Goal: Information Seeking & Learning: Find specific fact

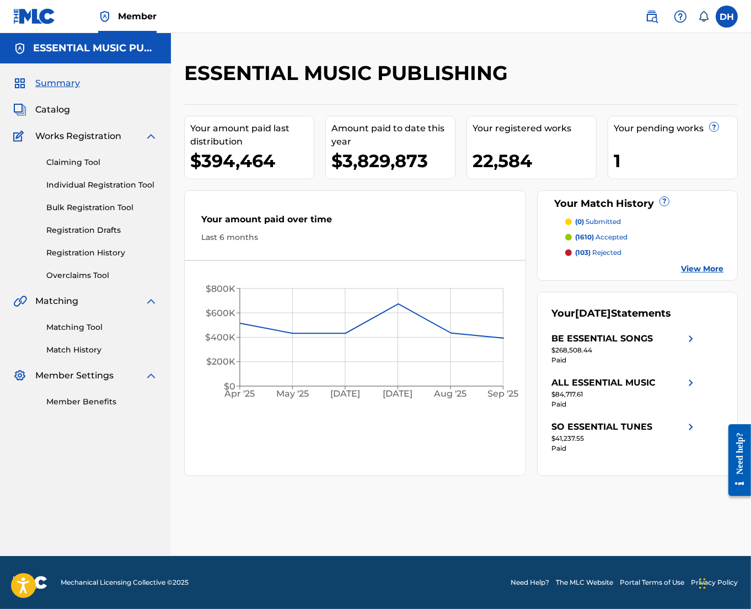
click at [649, 19] on img at bounding box center [651, 16] width 13 height 13
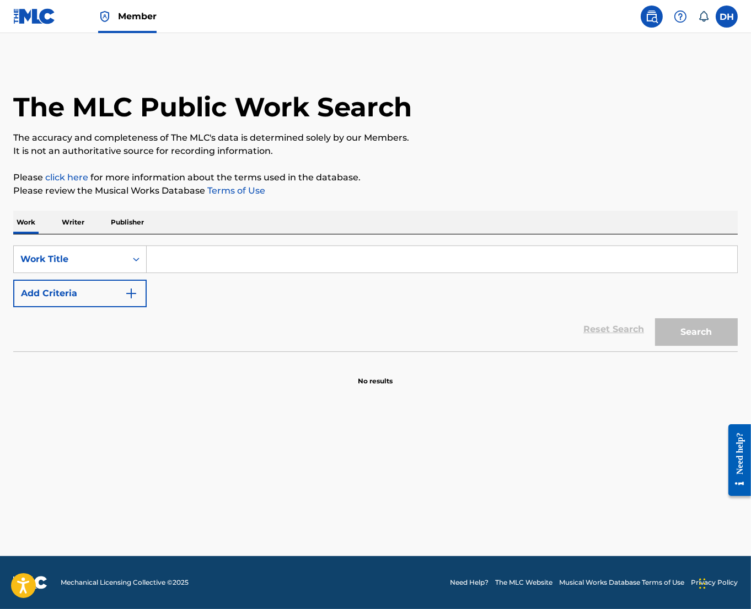
click at [312, 255] on input "Search Form" at bounding box center [442, 259] width 591 height 26
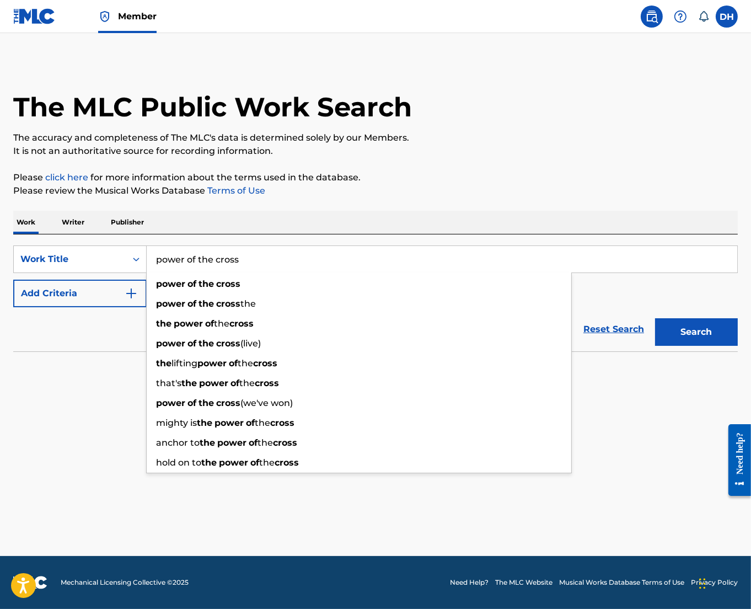
type input "power of the cross"
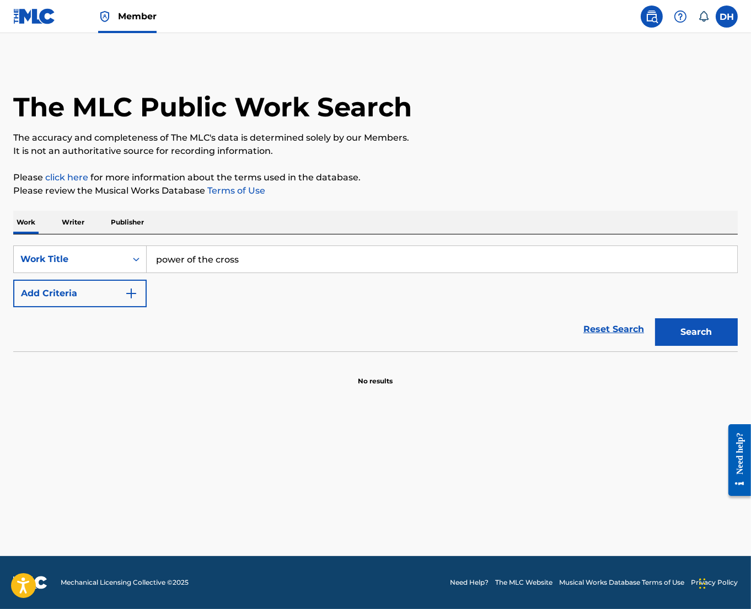
click at [468, 173] on p "Please click here for more information about the terms used in the database." at bounding box center [375, 177] width 725 height 13
click at [135, 290] on img "Search Form" at bounding box center [131, 293] width 13 height 13
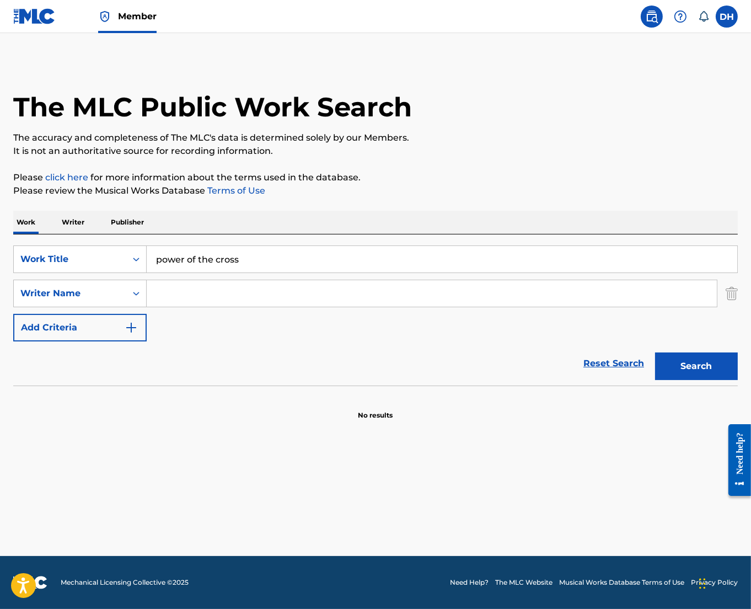
click at [204, 296] on input "Search Form" at bounding box center [432, 293] width 570 height 26
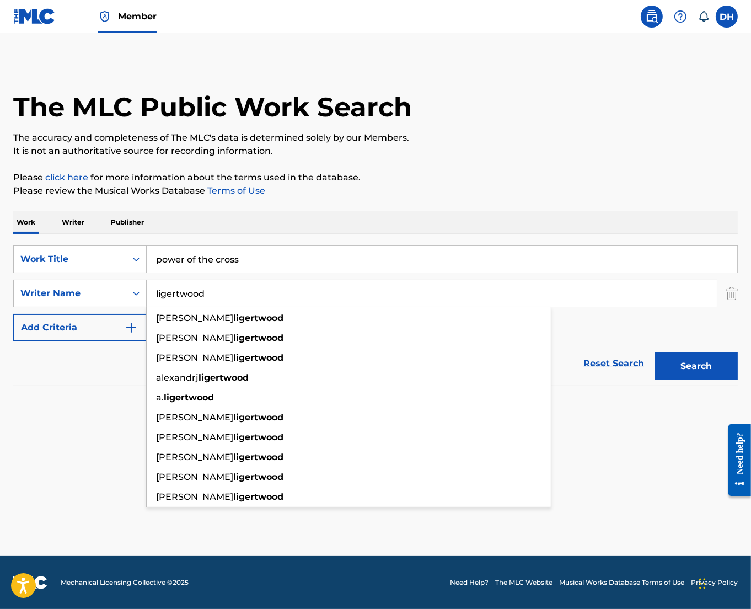
type input "ligertwood"
click at [655, 352] on button "Search" at bounding box center [696, 366] width 83 height 28
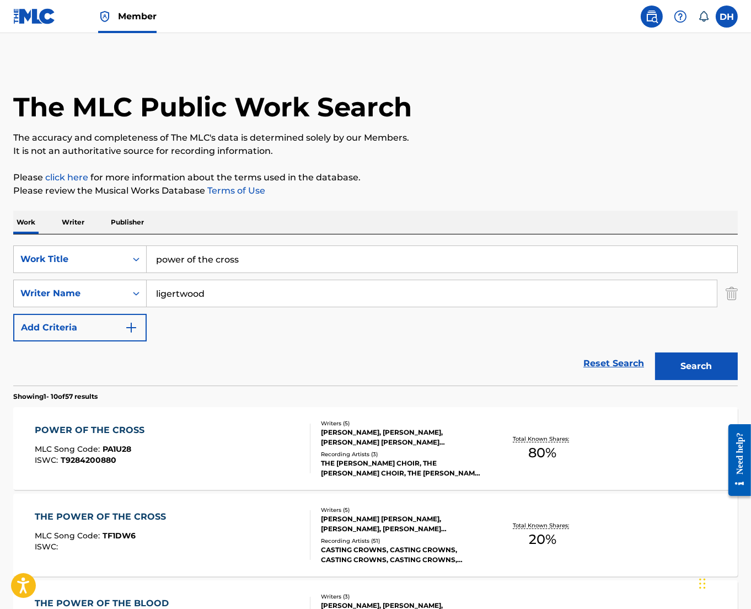
click at [211, 417] on div "POWER OF THE CROSS MLC Song Code : PA1U28 ISWC : T9284200880 Writers ( 5 ) SCOT…" at bounding box center [375, 448] width 725 height 83
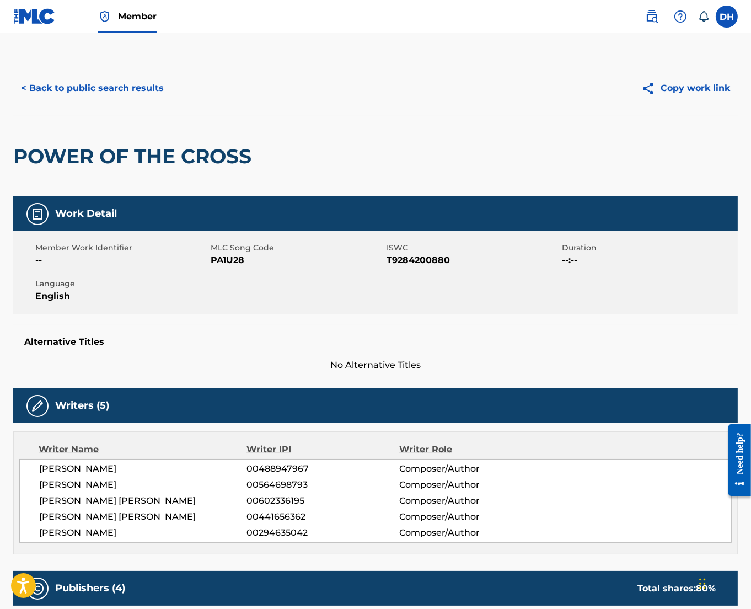
click at [101, 107] on div "< Back to public search results Copy work link" at bounding box center [375, 88] width 725 height 55
click at [78, 78] on button "< Back to public search results" at bounding box center [92, 88] width 158 height 28
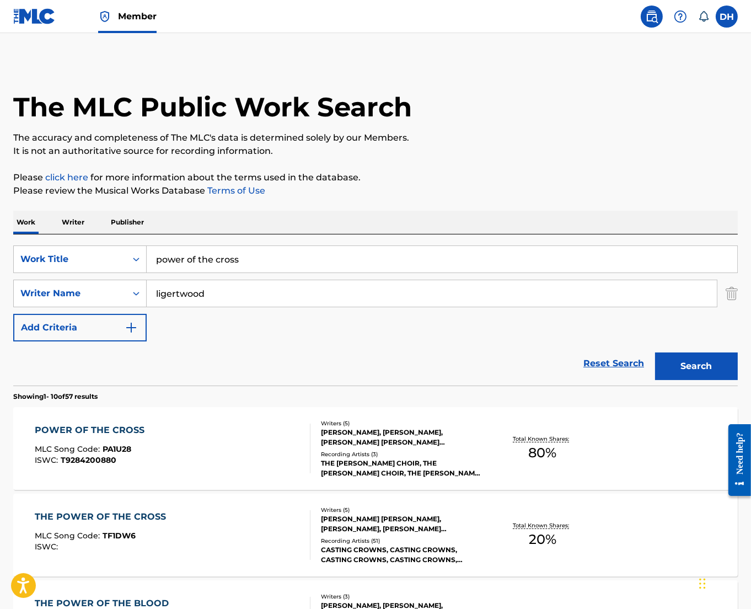
click at [193, 535] on div "THE POWER OF THE CROSS MLC Song Code : TF1DW6 ISWC :" at bounding box center [172, 535] width 275 height 50
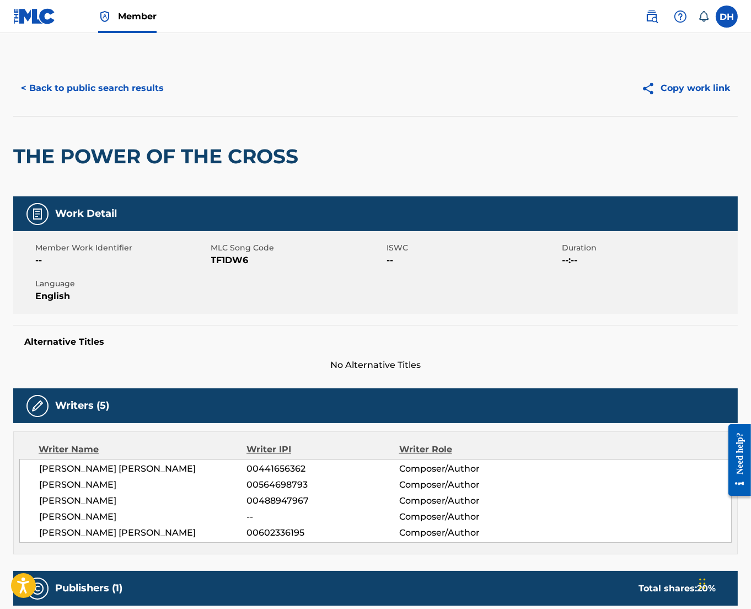
click at [69, 86] on button "< Back to public search results" at bounding box center [92, 88] width 158 height 28
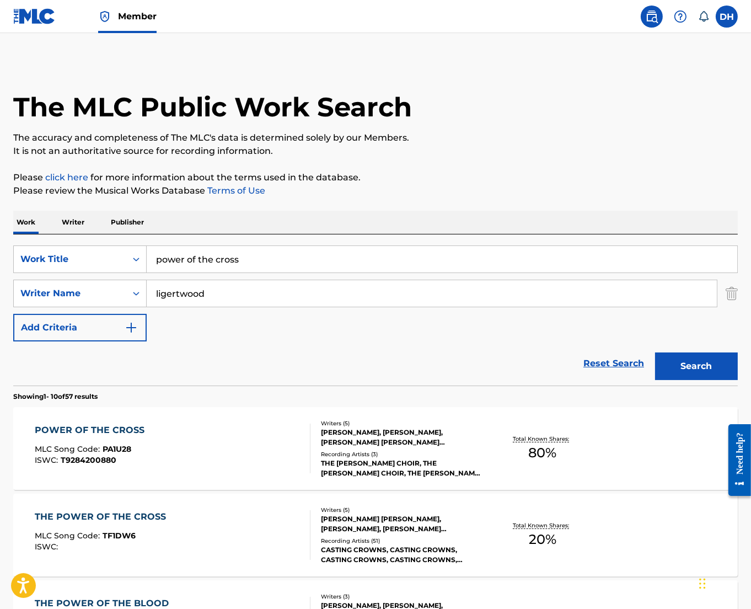
click at [126, 433] on div "POWER OF THE CROSS" at bounding box center [92, 430] width 115 height 13
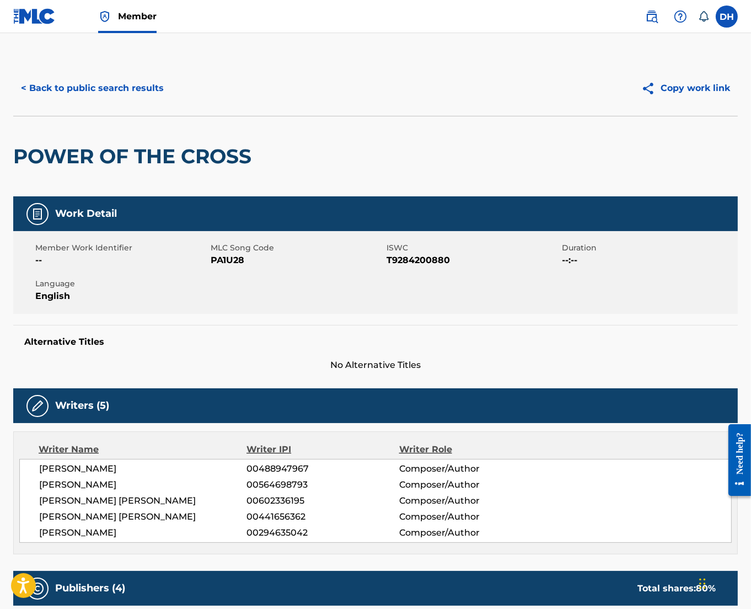
click at [140, 85] on button "< Back to public search results" at bounding box center [92, 88] width 158 height 28
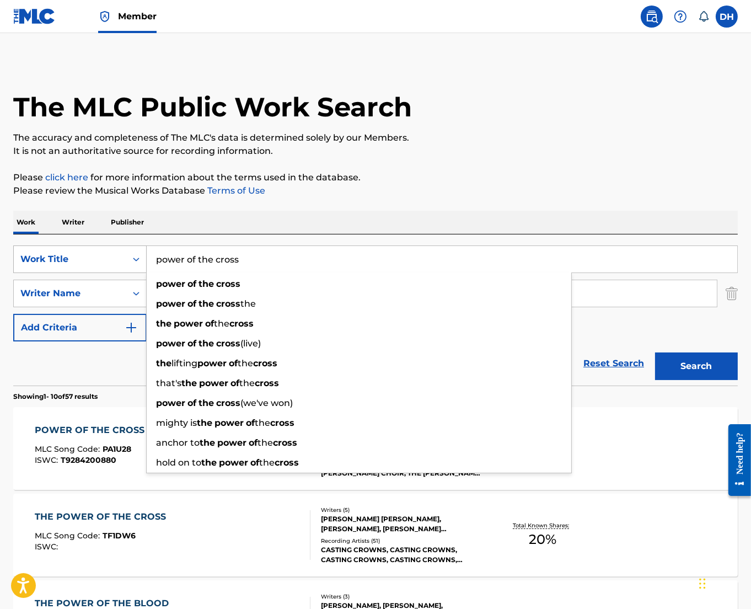
drag, startPoint x: 323, startPoint y: 267, endPoint x: 144, endPoint y: 254, distance: 178.6
click at [144, 254] on div "SearchWithCriteriabf7e8de8-e811-42b3-824b-523110a2013c Work Title power of the …" at bounding box center [375, 259] width 725 height 28
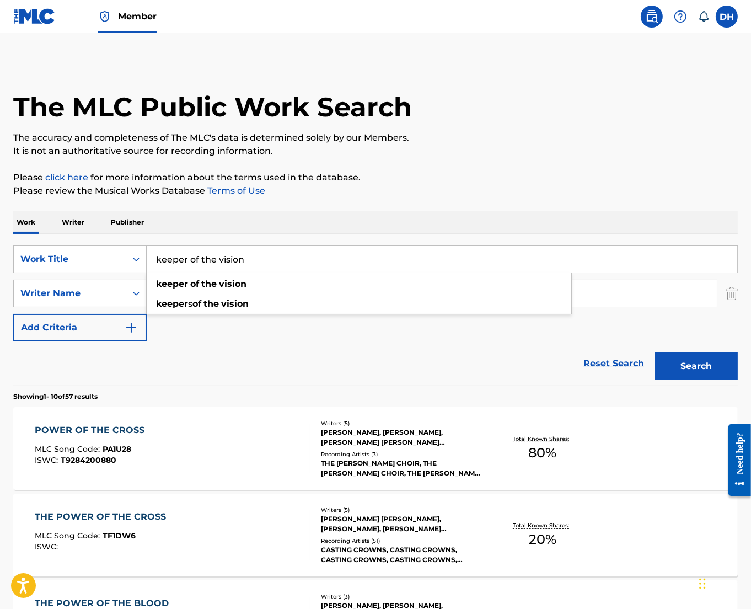
type input "keeper of the vision"
click at [207, 218] on div "Work Writer Publisher" at bounding box center [375, 222] width 725 height 23
click at [211, 310] on div "SearchWithCriteriabf7e8de8-e811-42b3-824b-523110a2013c Work Title keeper of the…" at bounding box center [375, 293] width 725 height 96
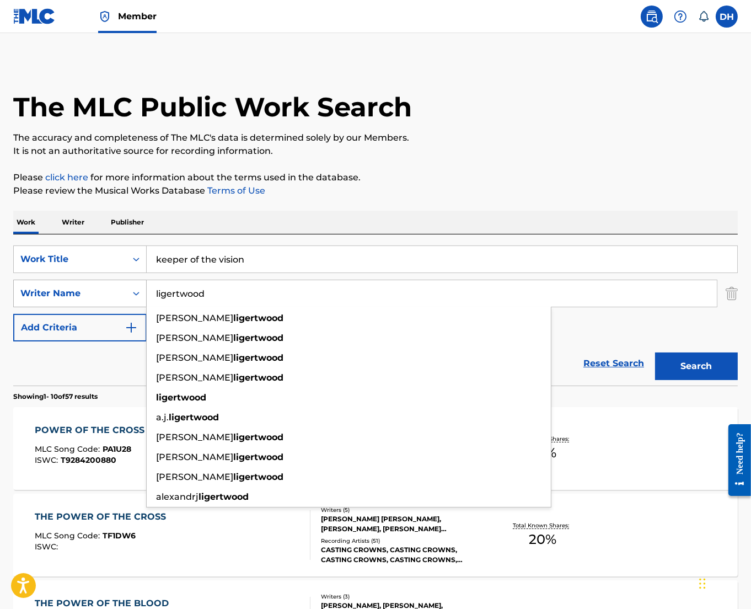
drag, startPoint x: 219, startPoint y: 304, endPoint x: 124, endPoint y: 301, distance: 95.5
click at [124, 301] on div "SearchWithCriteriaf9ee6f81-3562-4c22-a2f7-ae441196e85f Writer Name ligertwood b…" at bounding box center [375, 294] width 725 height 28
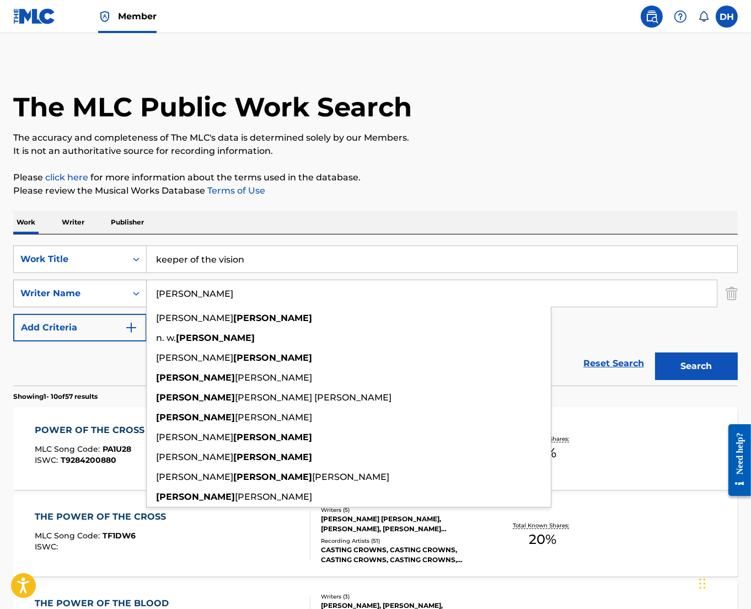
click at [655, 352] on button "Search" at bounding box center [696, 366] width 83 height 28
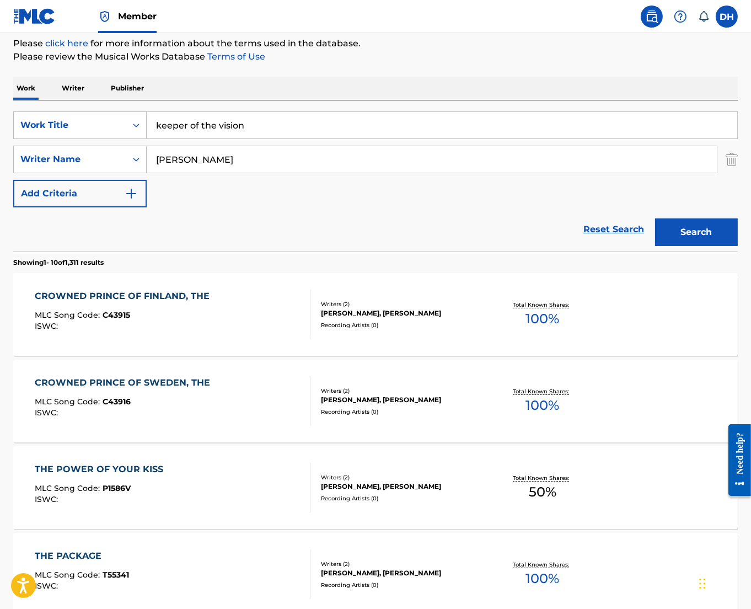
scroll to position [137, 0]
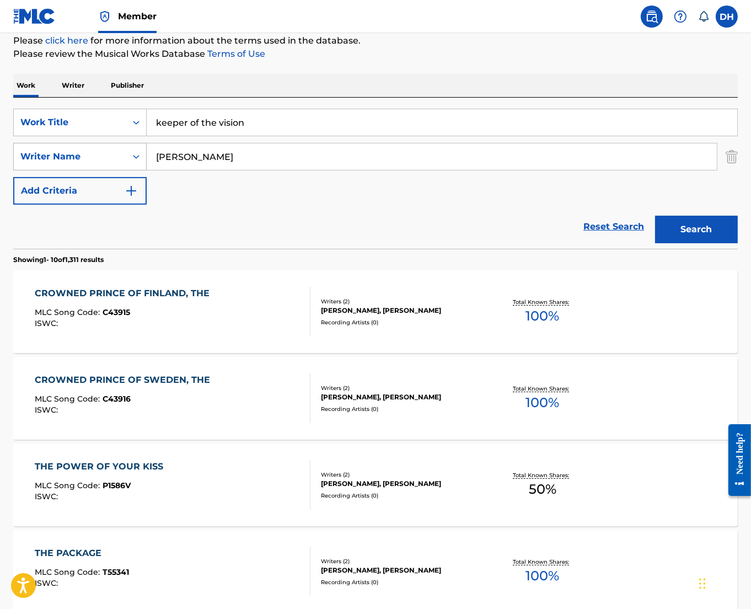
drag, startPoint x: 205, startPoint y: 159, endPoint x: 111, endPoint y: 149, distance: 94.3
click at [111, 149] on div "SearchWithCriteriaf9ee6f81-3562-4c22-a2f7-ae441196e85f Writer Name walden" at bounding box center [375, 157] width 725 height 28
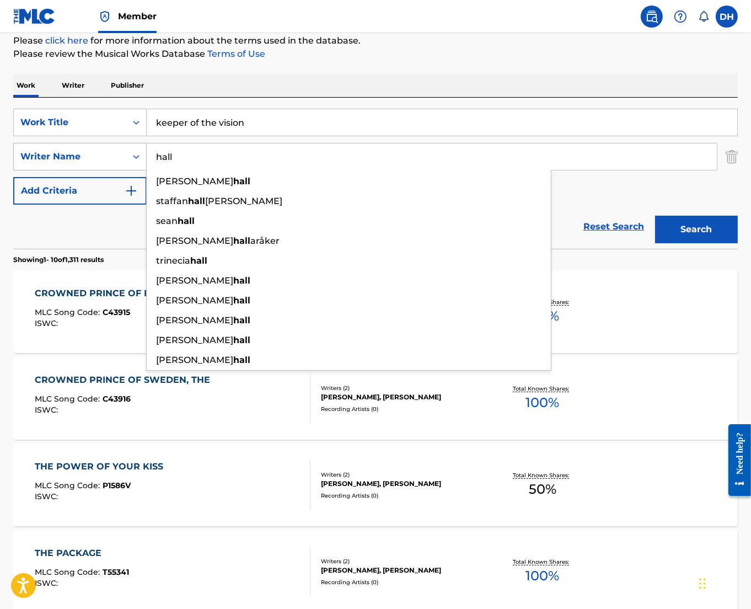
click at [655, 216] on button "Search" at bounding box center [696, 230] width 83 height 28
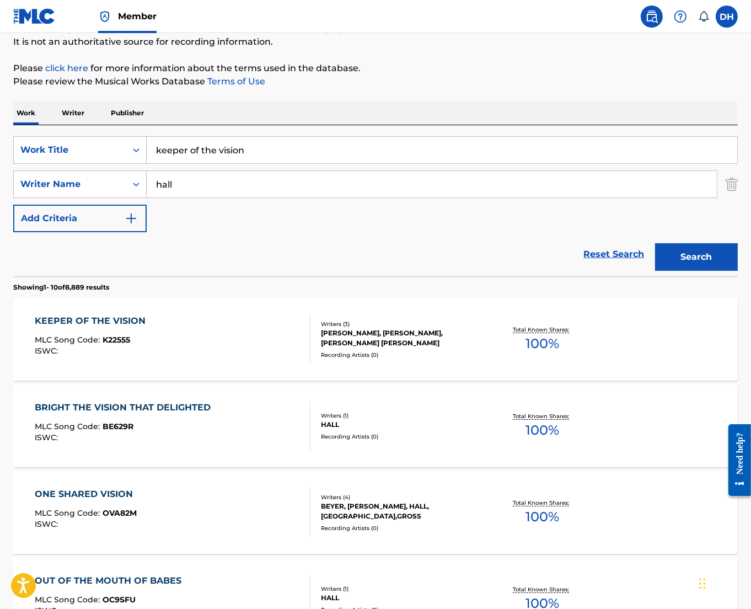
scroll to position [0, 0]
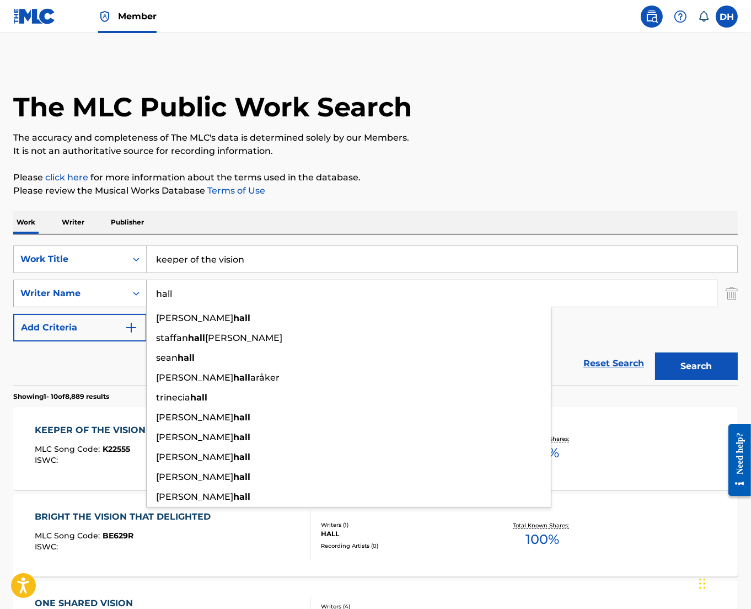
drag, startPoint x: 190, startPoint y: 291, endPoint x: 75, endPoint y: 292, distance: 114.7
click at [75, 292] on div "SearchWithCriteriaf9ee6f81-3562-4c22-a2f7-ae441196e85f Writer Name hall aaron h…" at bounding box center [375, 294] width 725 height 28
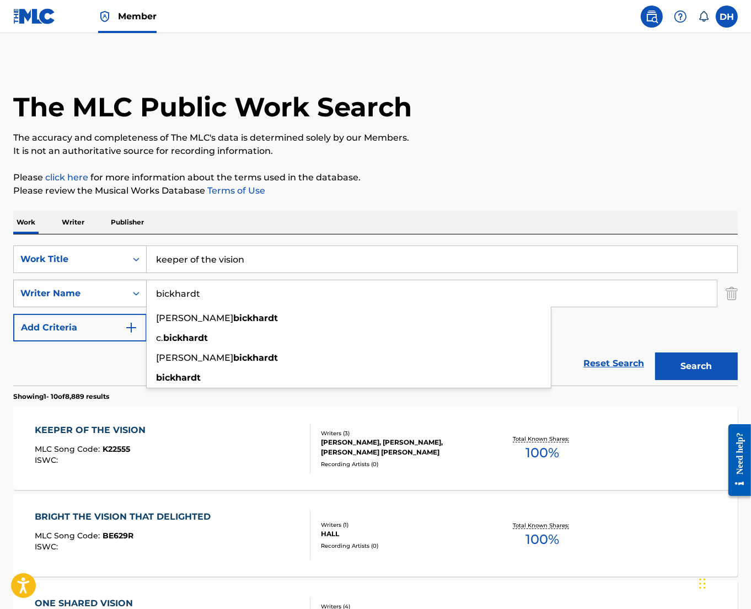
type input "bickhardt"
click at [655, 352] on button "Search" at bounding box center [696, 366] width 83 height 28
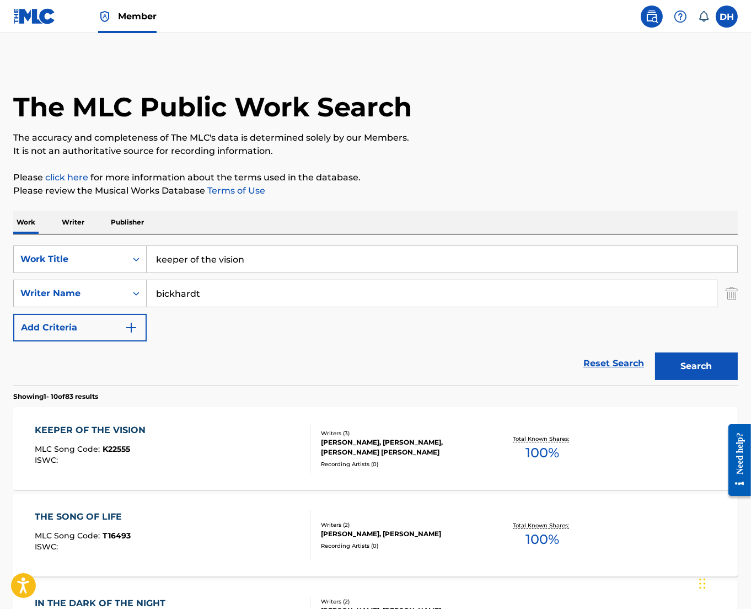
click at [127, 424] on div "KEEPER OF THE VISION" at bounding box center [93, 430] width 116 height 13
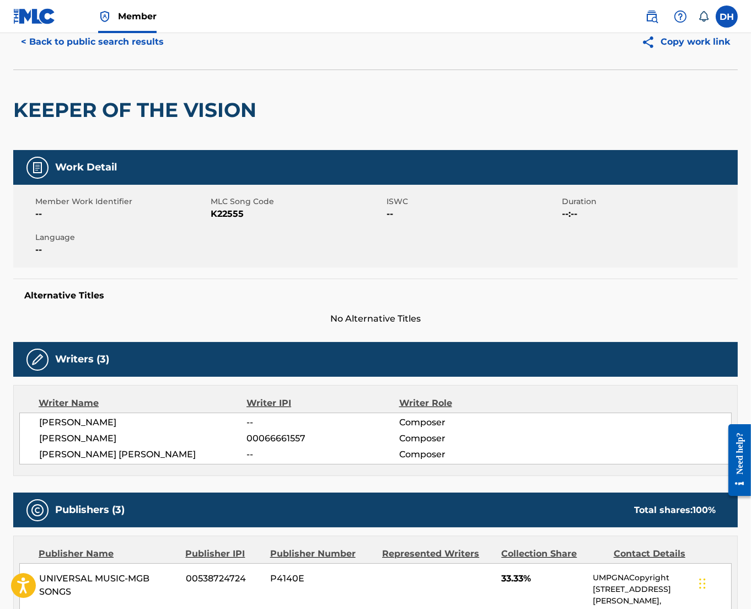
scroll to position [45, 0]
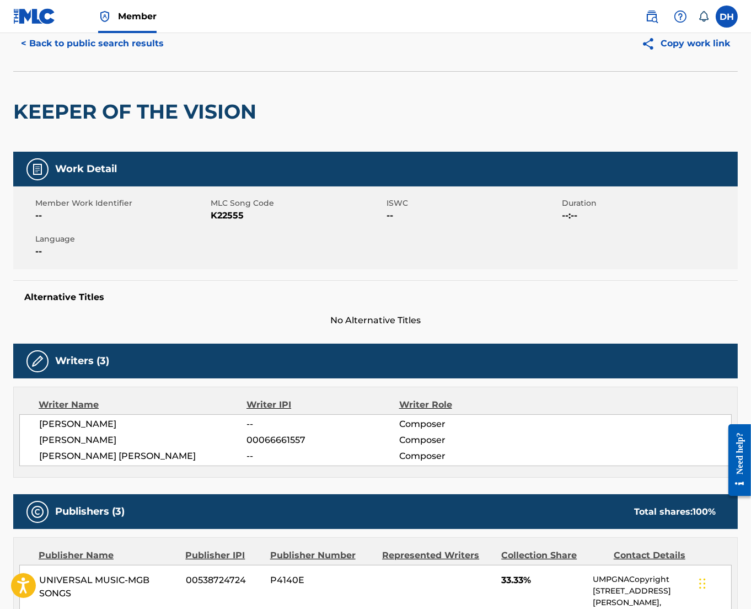
click at [73, 46] on button "< Back to public search results" at bounding box center [92, 44] width 158 height 28
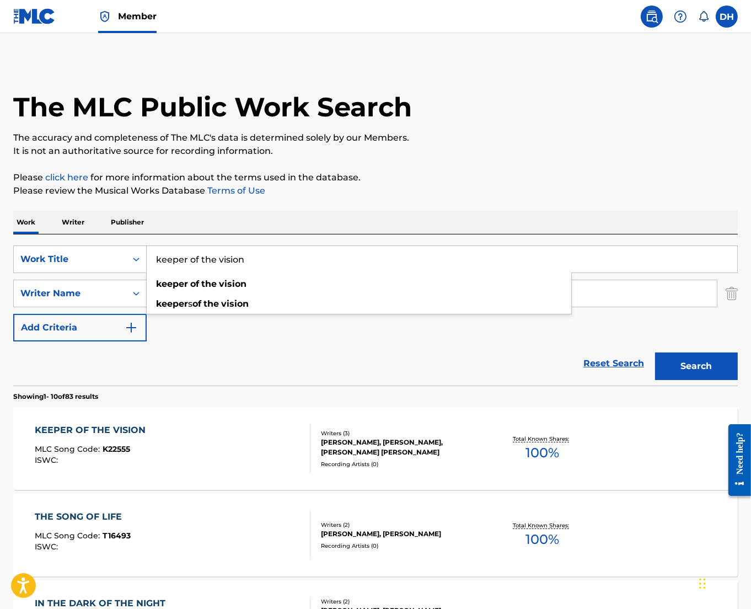
drag, startPoint x: 254, startPoint y: 254, endPoint x: 0, endPoint y: 276, distance: 254.6
click at [0, 276] on html "Accessibility Screen-Reader Guide, Feedback, and Issue Reporting | New window M…" at bounding box center [375, 304] width 751 height 609
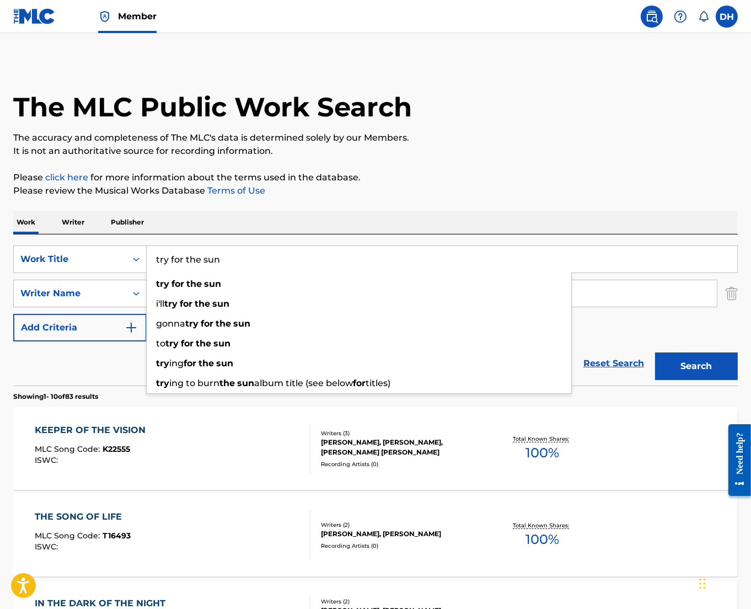
type input "try for the sun"
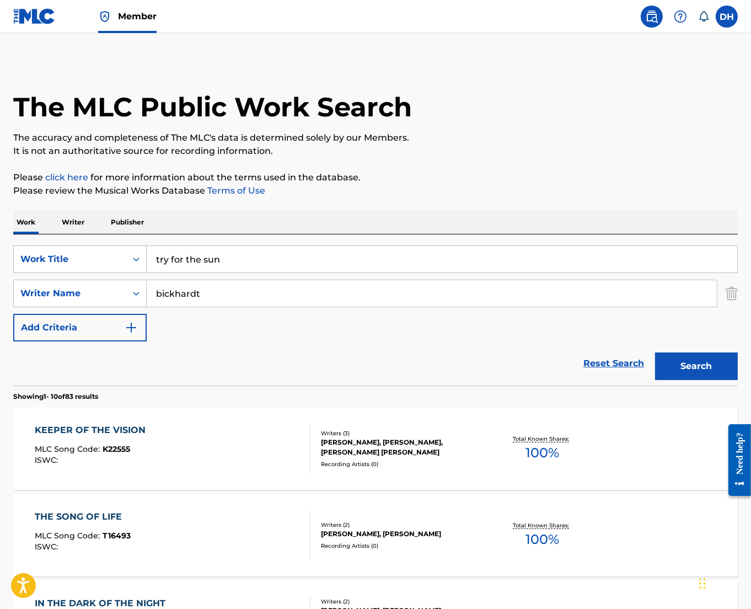
click at [227, 211] on div "Work Writer Publisher" at bounding box center [375, 222] width 725 height 23
drag, startPoint x: 211, startPoint y: 296, endPoint x: 28, endPoint y: 294, distance: 183.1
click at [28, 294] on div "SearchWithCriteriaf9ee6f81-3562-4c22-a2f7-ae441196e85f Writer Name bickhardt" at bounding box center [375, 294] width 725 height 28
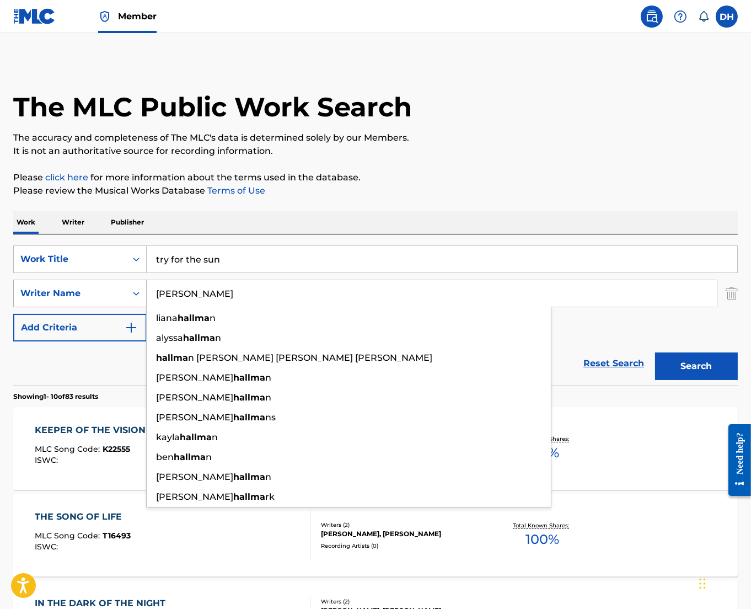
type input "hallman"
click at [655, 352] on button "Search" at bounding box center [696, 366] width 83 height 28
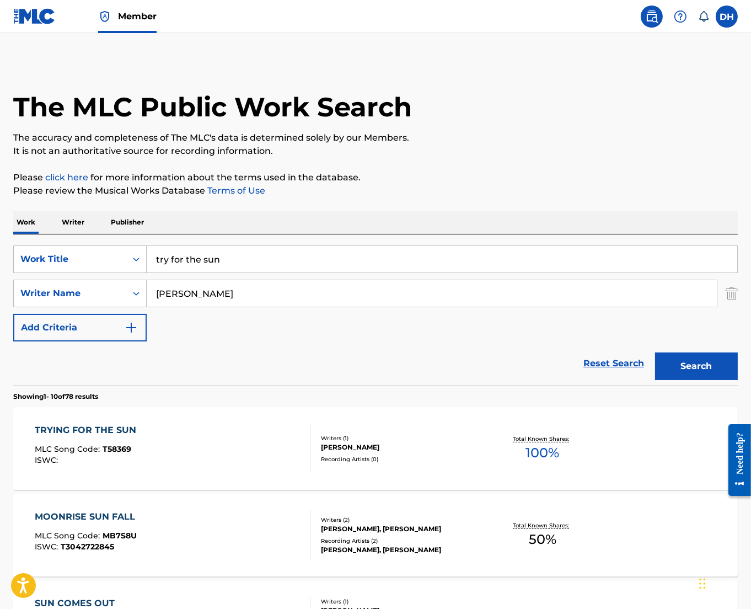
click at [145, 435] on div "TRYING FOR THE SUN MLC Song Code : T58369 ISWC :" at bounding box center [172, 449] width 275 height 50
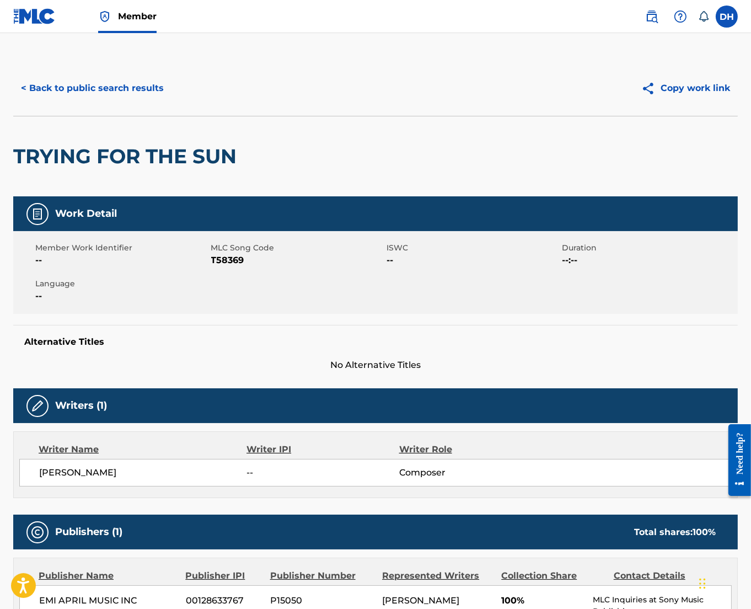
click at [357, 146] on div "TRYING FOR THE SUN" at bounding box center [375, 156] width 725 height 81
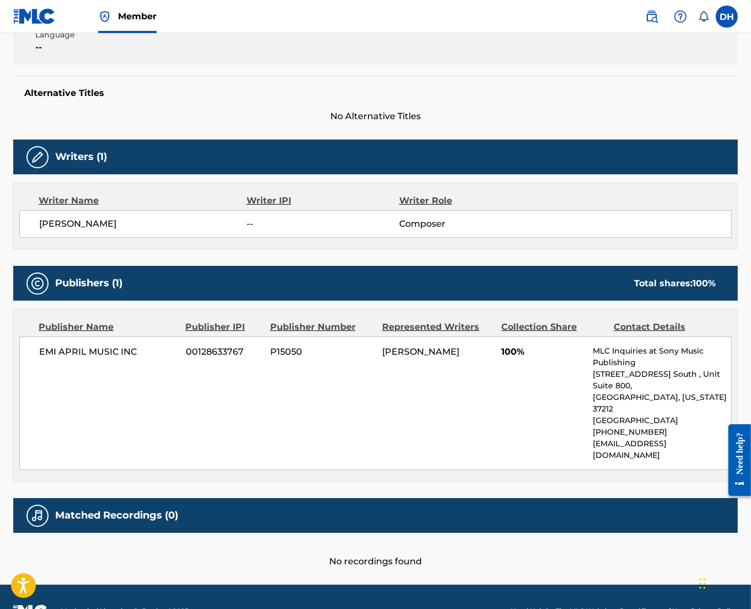
scroll to position [254, 0]
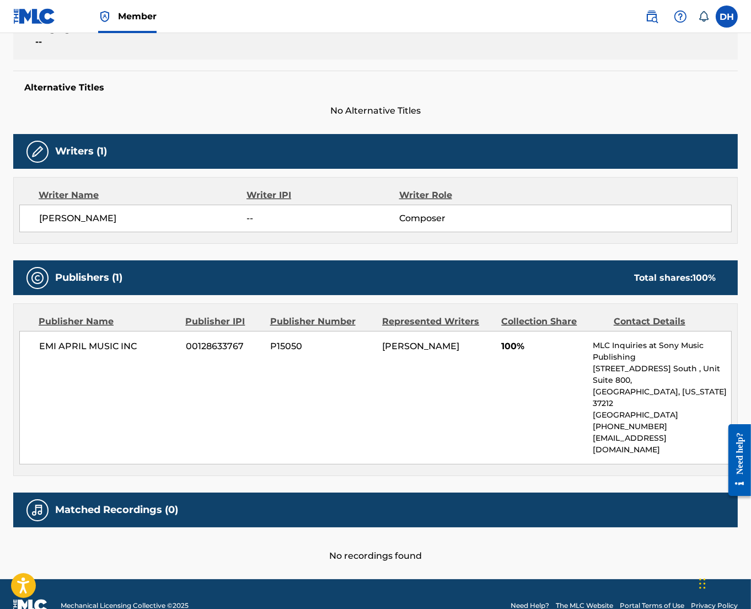
click at [107, 120] on div "Work Detail Member Work Identifier -- MLC Song Code T58369 ISWC -- Duration --:…" at bounding box center [375, 252] width 725 height 620
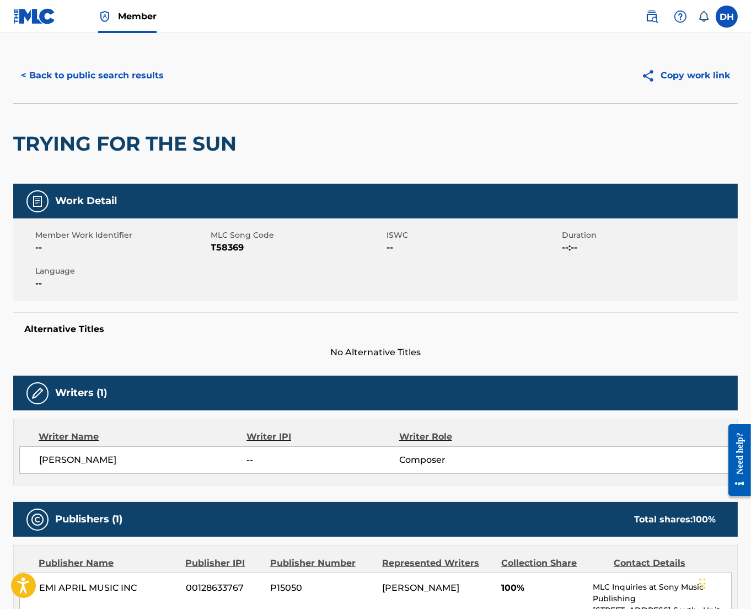
scroll to position [0, 0]
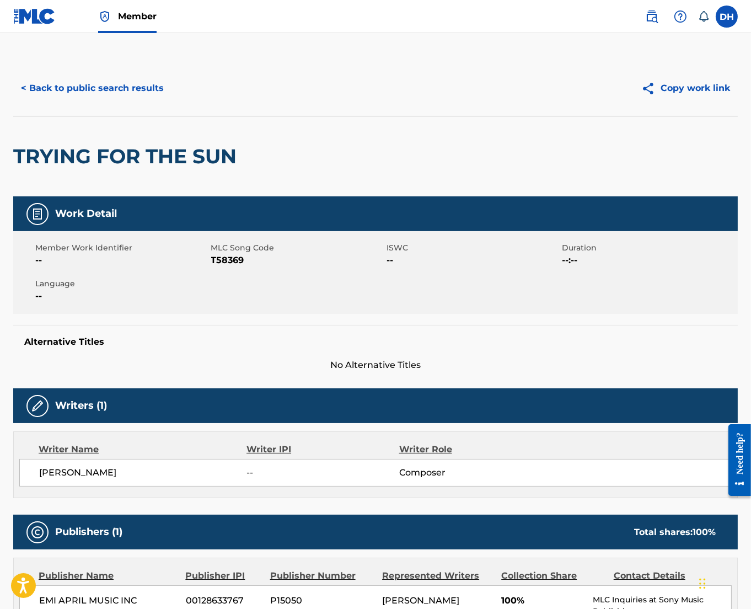
click at [81, 85] on button "< Back to public search results" at bounding box center [92, 88] width 158 height 28
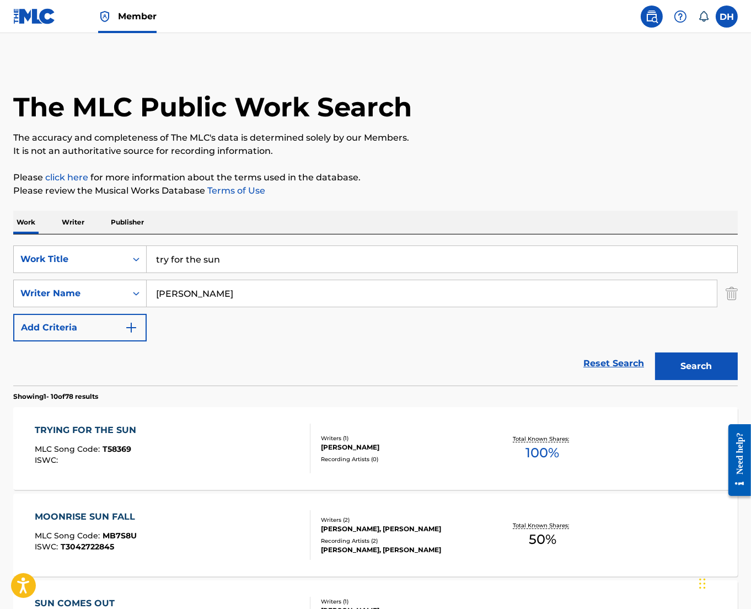
drag, startPoint x: 263, startPoint y: 265, endPoint x: 0, endPoint y: 285, distance: 263.3
click at [0, 286] on html "Accessibility Screen-Reader Guide, Feedback, and Issue Reporting | New window M…" at bounding box center [375, 304] width 751 height 609
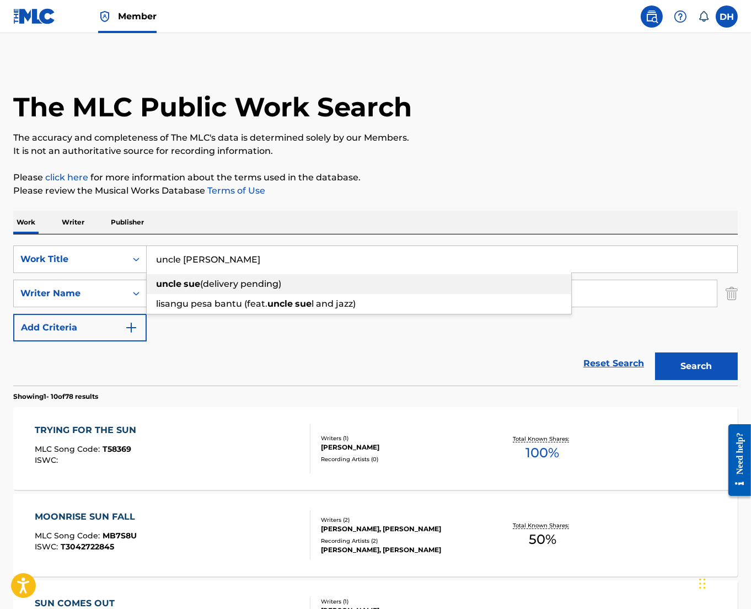
click at [219, 280] on span "(delivery pending)" at bounding box center [240, 284] width 81 height 10
type input "uncle sue (delivery pending)"
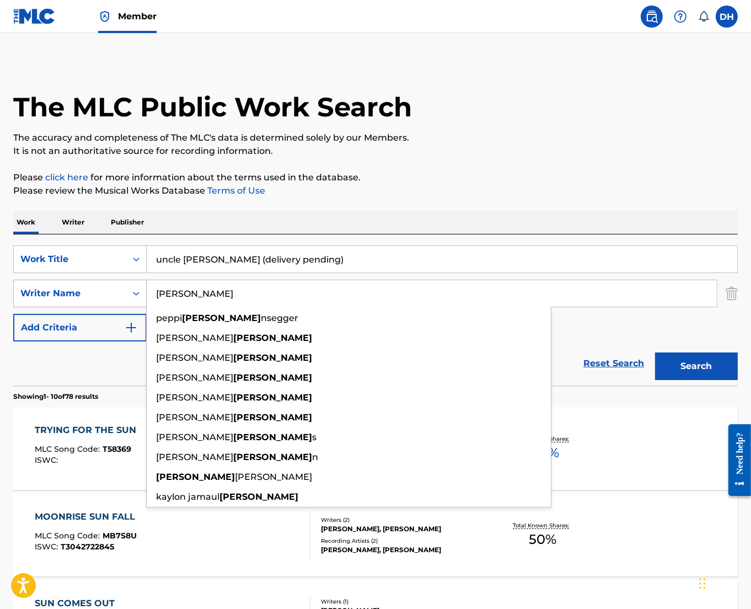
drag, startPoint x: 215, startPoint y: 290, endPoint x: 45, endPoint y: 279, distance: 170.2
click at [45, 280] on div "SearchWithCriteriaf9ee6f81-3562-4c22-a2f7-ae441196e85f Writer Name hallman pepp…" at bounding box center [375, 294] width 725 height 28
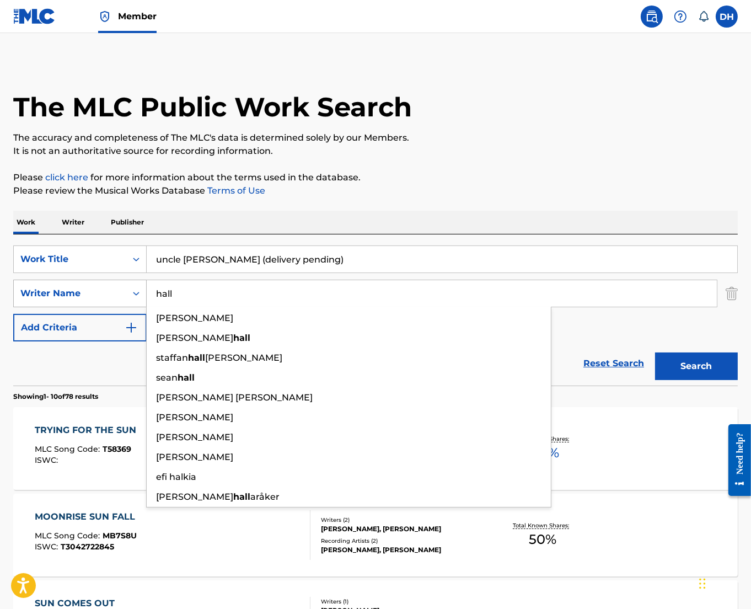
type input "hall"
click at [655, 352] on button "Search" at bounding box center [696, 366] width 83 height 28
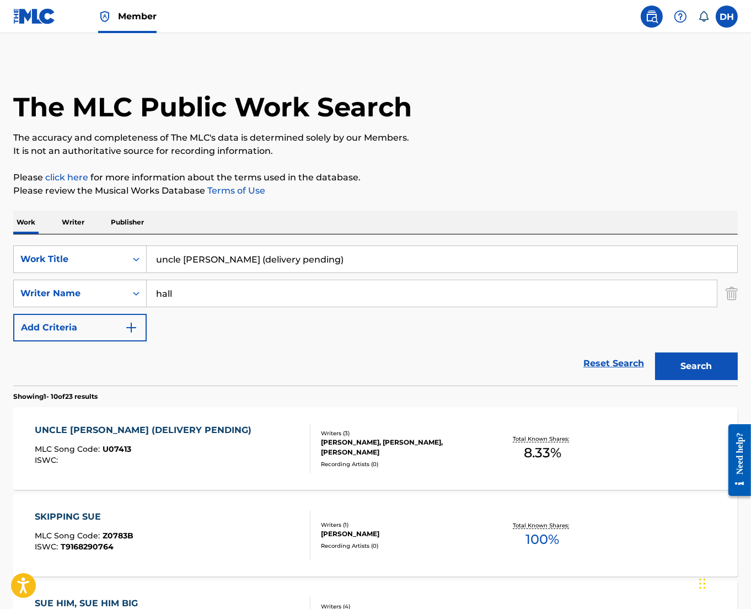
click at [199, 462] on div "UNCLE SUE (DELIVERY PENDING) MLC Song Code : U07413 ISWC :" at bounding box center [172, 449] width 275 height 50
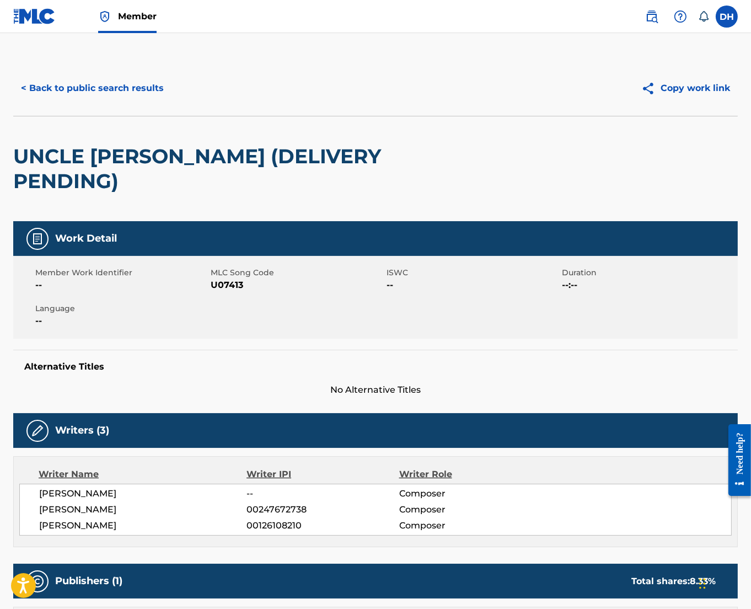
click at [475, 26] on nav "Member DH DH Dominique Hernandez dominique.hernandez.ext@pmgsonymusic.com Notif…" at bounding box center [375, 16] width 751 height 33
click at [143, 94] on button "< Back to public search results" at bounding box center [92, 88] width 158 height 28
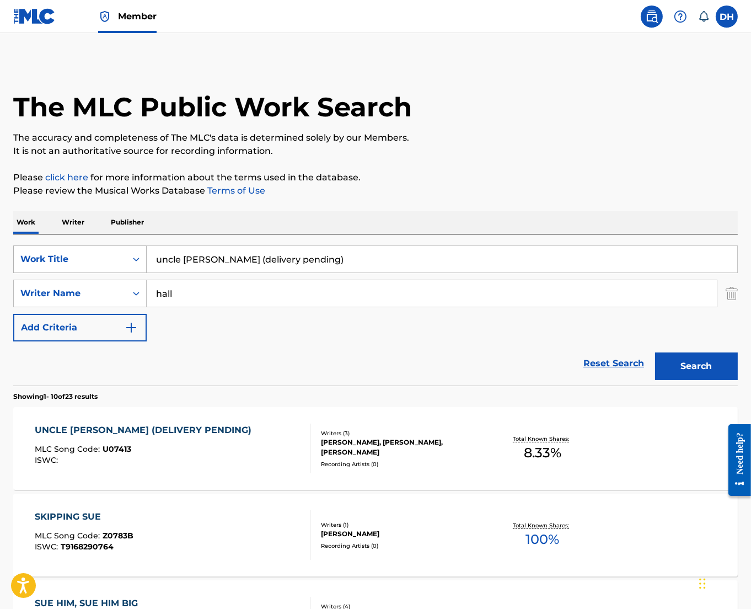
drag, startPoint x: 395, startPoint y: 260, endPoint x: 57, endPoint y: 251, distance: 338.2
click at [57, 251] on div "SearchWithCriteriabf7e8de8-e811-42b3-824b-523110a2013c Work Title uncle sue (de…" at bounding box center [375, 259] width 725 height 28
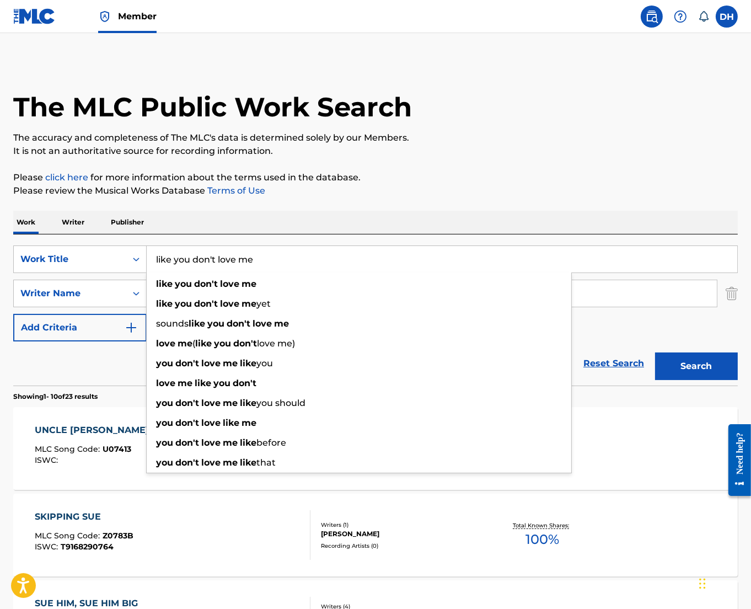
type input "like you don't love me"
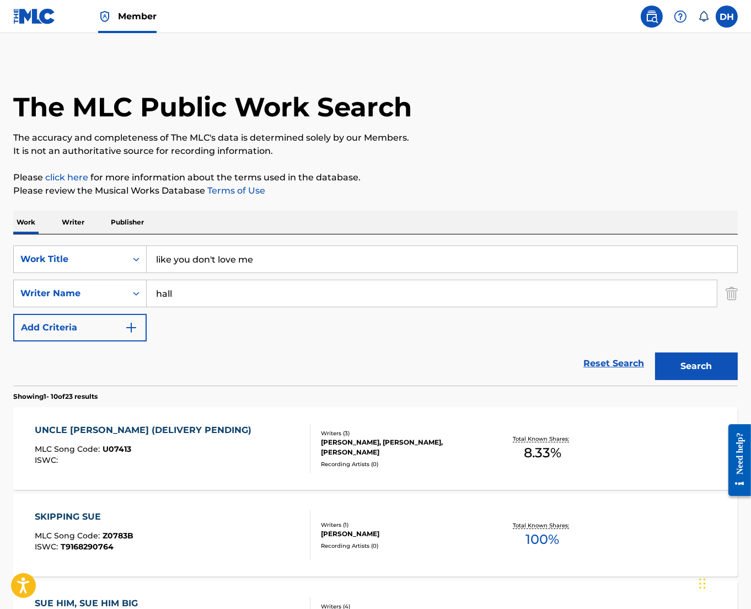
click at [235, 233] on div "Work Writer Publisher" at bounding box center [375, 222] width 725 height 23
click at [678, 369] on button "Search" at bounding box center [696, 366] width 83 height 28
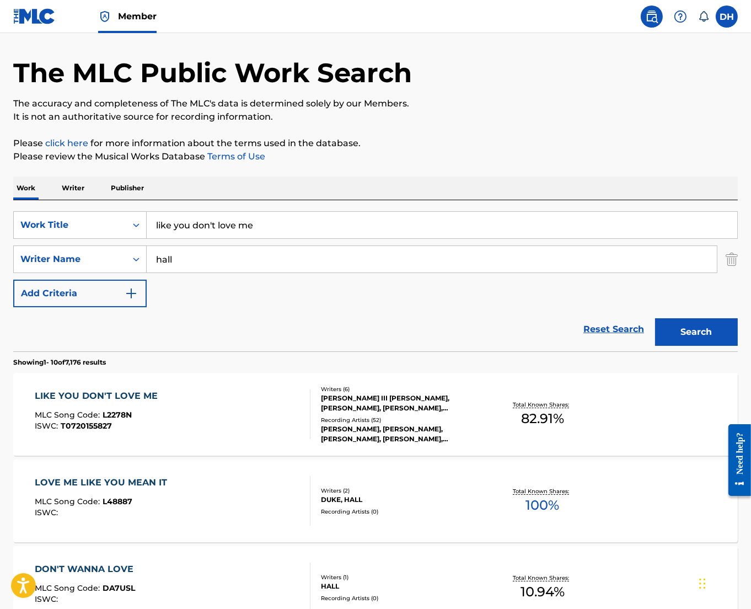
scroll to position [37, 0]
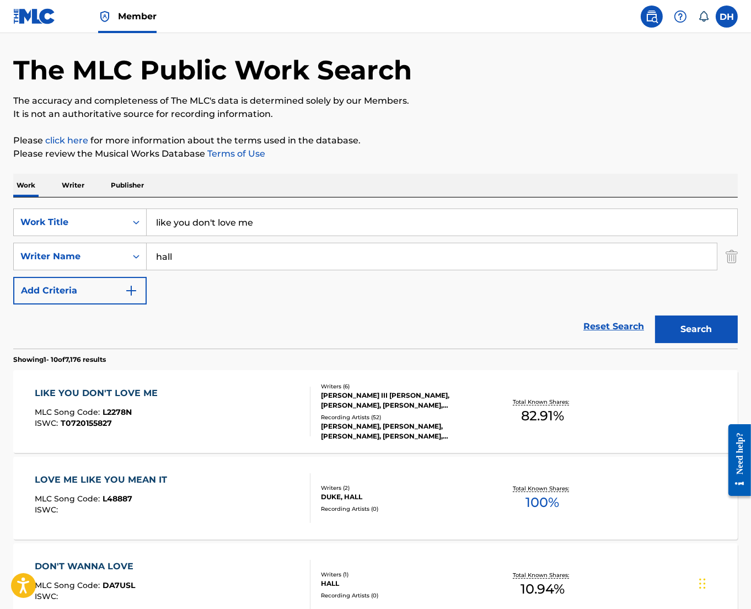
click at [201, 427] on div "LIKE YOU DON'T LOVE ME MLC Song Code : L2278N ISWC : T0720155827" at bounding box center [172, 412] width 275 height 50
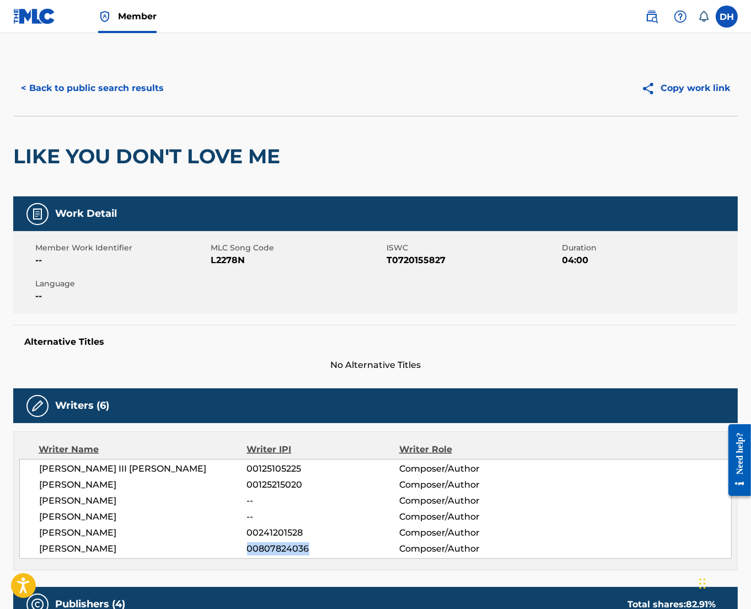
drag, startPoint x: 247, startPoint y: 549, endPoint x: 325, endPoint y: 551, distance: 78.3
click at [325, 551] on span "00807824036" at bounding box center [323, 548] width 152 height 13
copy span "00807824036"
click at [120, 104] on div "< Back to public search results Copy work link" at bounding box center [375, 88] width 725 height 55
click at [103, 93] on button "< Back to public search results" at bounding box center [92, 88] width 158 height 28
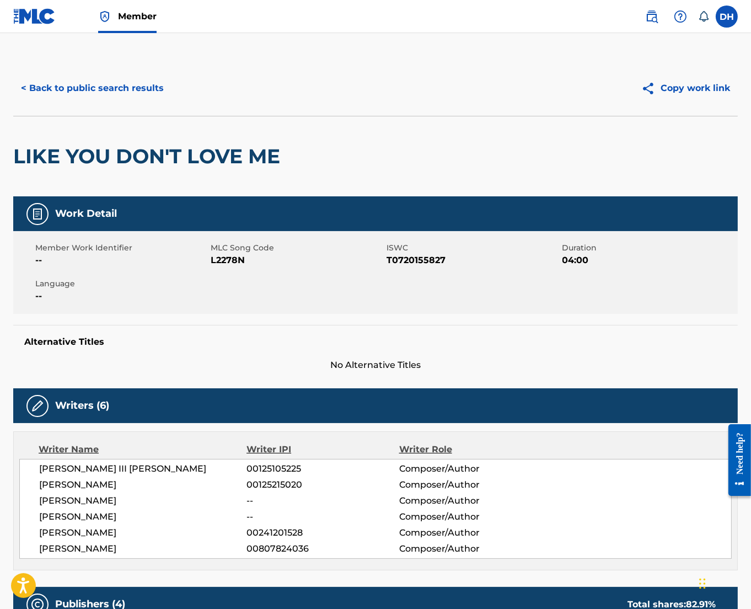
scroll to position [37, 0]
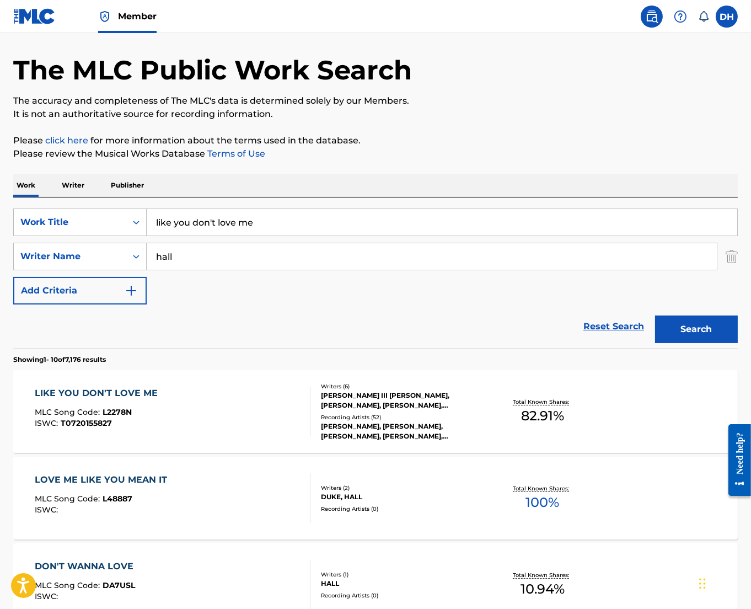
drag, startPoint x: 316, startPoint y: 224, endPoint x: 32, endPoint y: 206, distance: 284.6
click at [32, 206] on div "SearchWithCriteriabf7e8de8-e811-42b3-824b-523110a2013c Work Title like you don'…" at bounding box center [375, 272] width 725 height 151
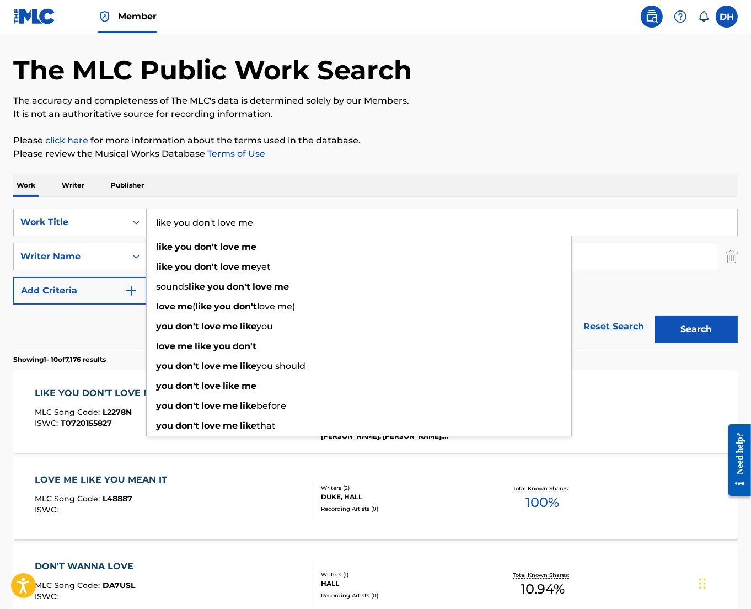
paste input "QUEM SOU EU? (WHO AM I)"
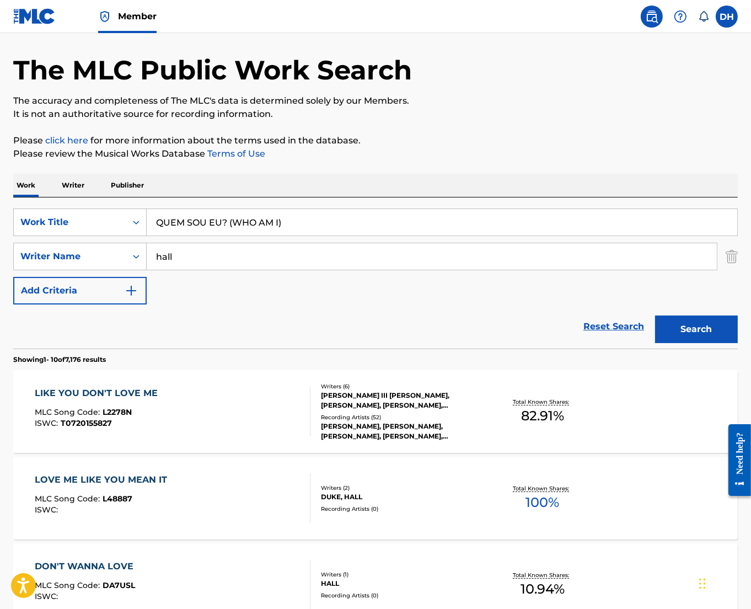
drag, startPoint x: 362, startPoint y: 229, endPoint x: 225, endPoint y: 227, distance: 137.3
click at [225, 227] on input "QUEM SOU EU? (WHO AM I)" at bounding box center [442, 222] width 591 height 26
type input "QUEM SOU EU?"
click at [328, 301] on div "SearchWithCriteriabf7e8de8-e811-42b3-824b-523110a2013c Work Title QUEM SOU EU? …" at bounding box center [375, 256] width 725 height 96
click at [715, 334] on button "Search" at bounding box center [696, 329] width 83 height 28
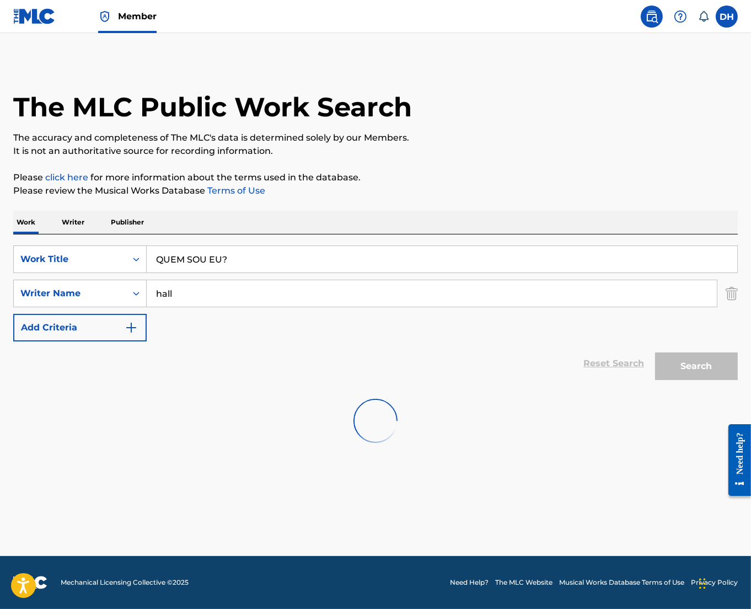
scroll to position [0, 0]
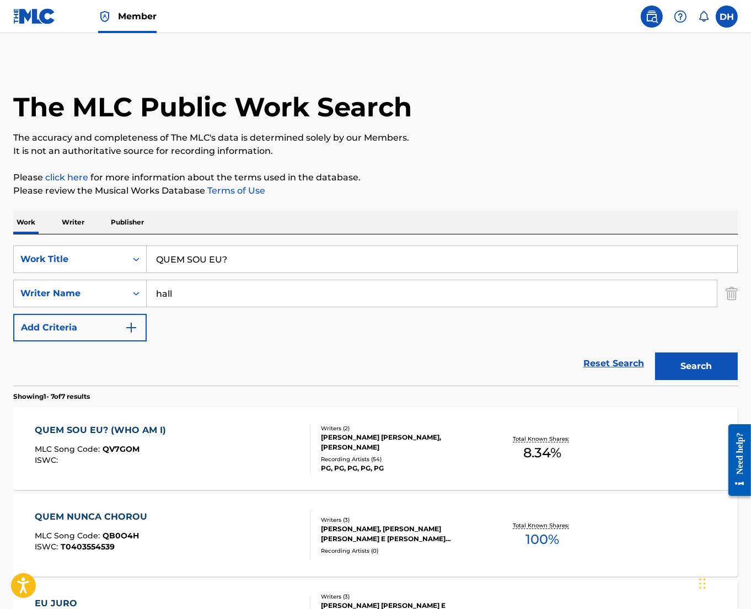
click at [234, 432] on div "QUEM SOU EU? (WHO AM I) MLC Song Code : QV7GOM ISWC :" at bounding box center [172, 449] width 275 height 50
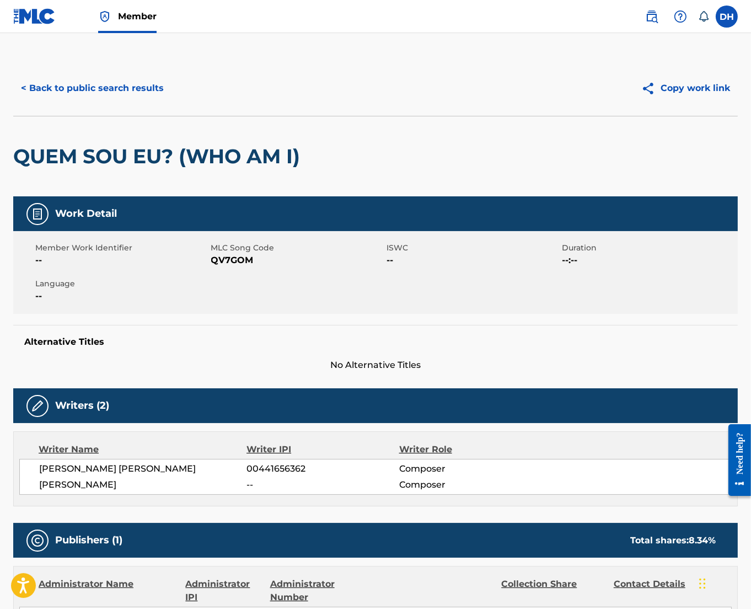
click at [82, 93] on button "< Back to public search results" at bounding box center [92, 88] width 158 height 28
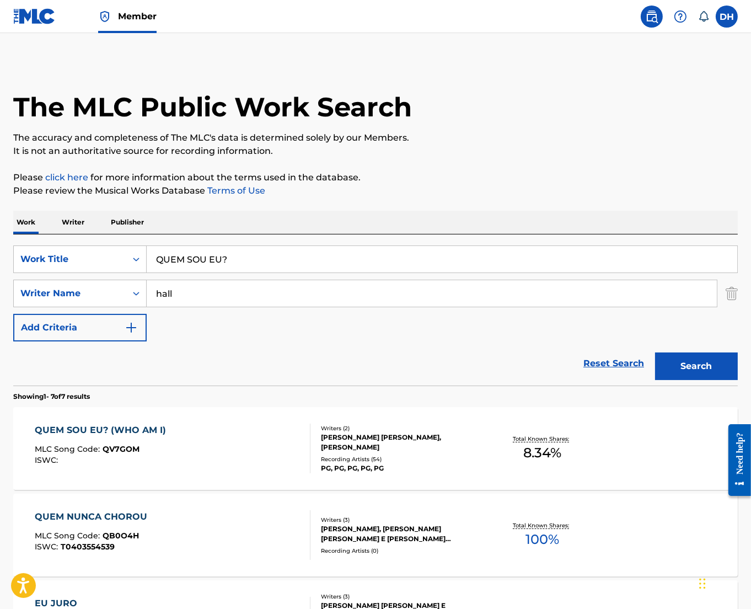
drag, startPoint x: 246, startPoint y: 257, endPoint x: 0, endPoint y: 238, distance: 246.7
click at [0, 238] on html "Accessibility Screen-Reader Guide, Feedback, and Issue Reporting | New window M…" at bounding box center [375, 304] width 751 height 609
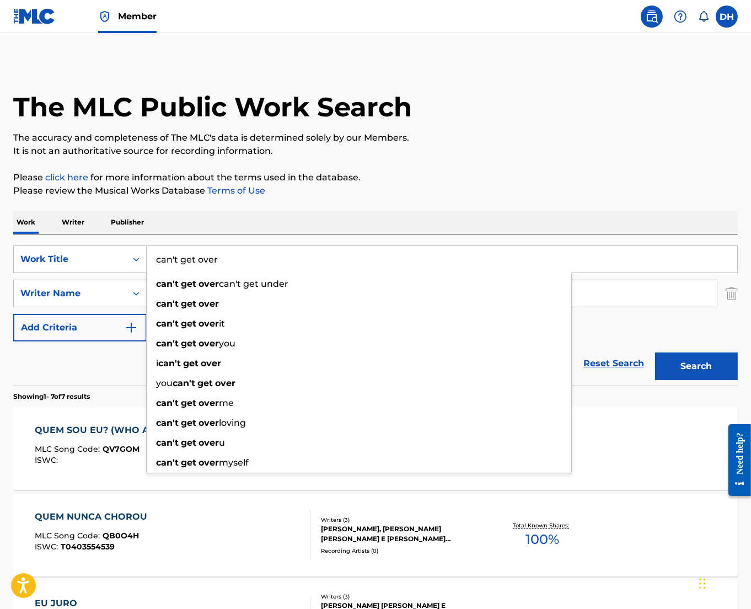
type input "can't get over"
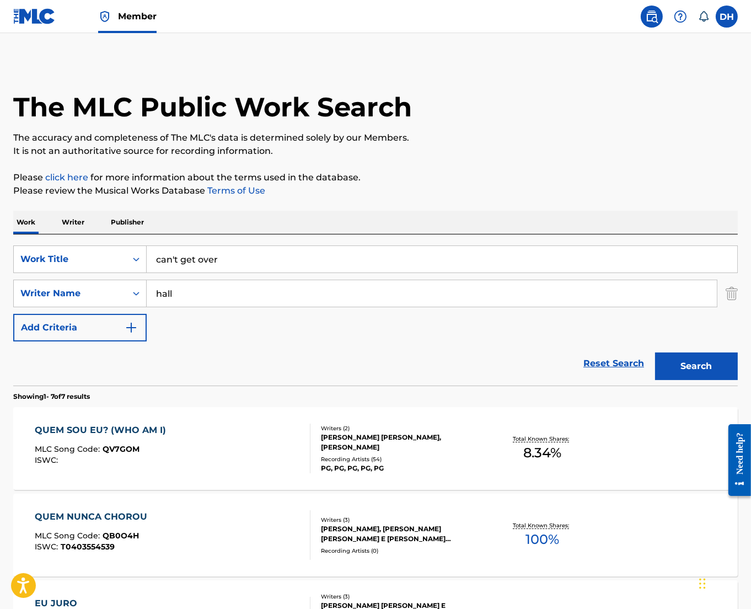
click at [200, 204] on div "The MLC Public Work Search The accuracy and completeness of The MLC's data is d…" at bounding box center [375, 561] width 751 height 1000
drag, startPoint x: 224, startPoint y: 300, endPoint x: 128, endPoint y: 287, distance: 96.3
click at [128, 287] on div "SearchWithCriteriaf9ee6f81-3562-4c22-a2f7-ae441196e85f Writer Name hall" at bounding box center [375, 294] width 725 height 28
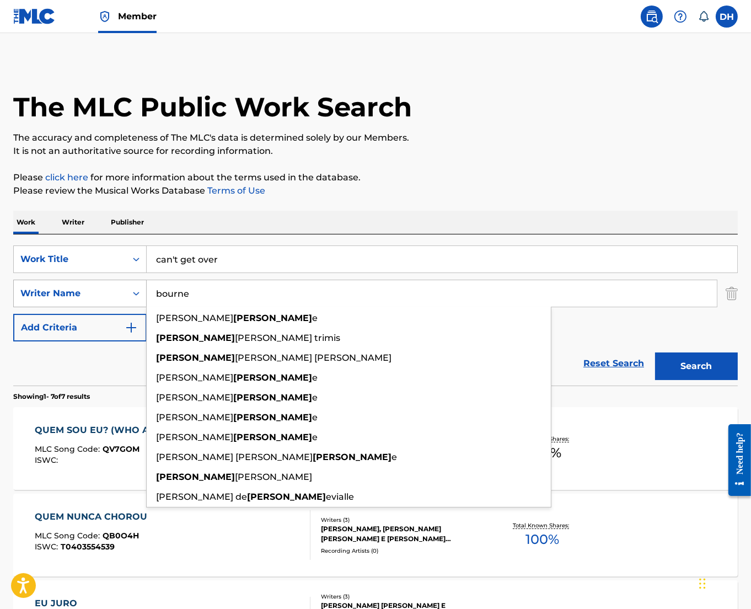
type input "bourne"
click at [655, 352] on button "Search" at bounding box center [696, 366] width 83 height 28
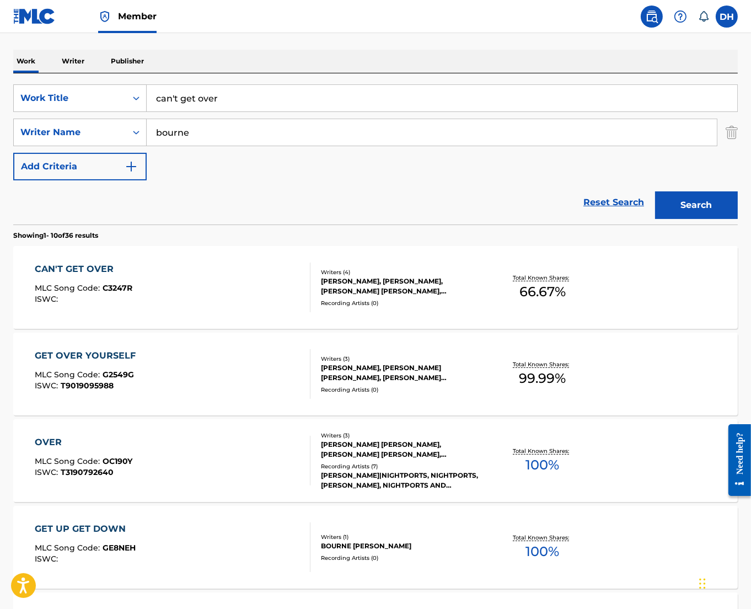
scroll to position [166, 0]
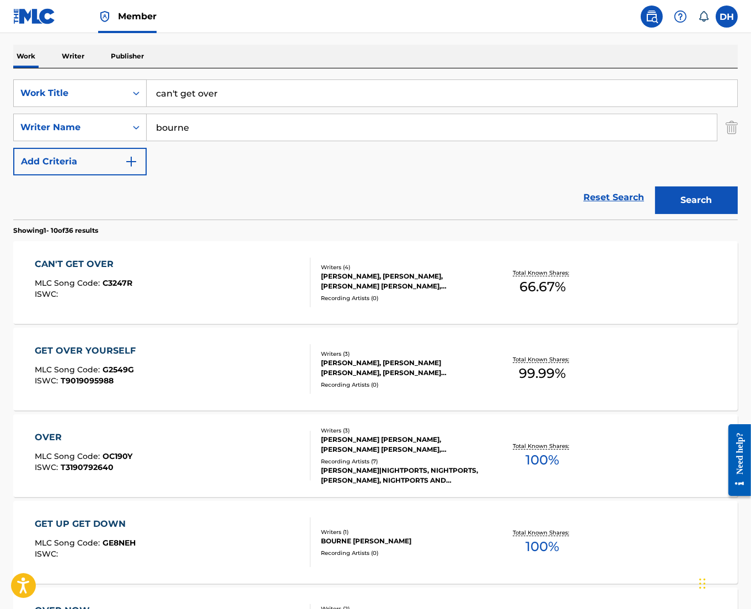
click at [175, 273] on div "CAN'T GET OVER MLC Song Code : C3247R ISWC :" at bounding box center [172, 283] width 275 height 50
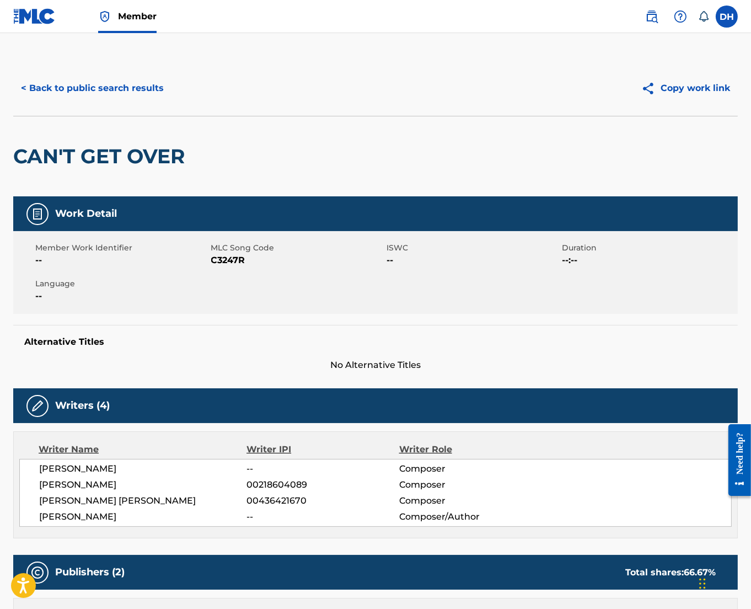
click at [104, 100] on button "< Back to public search results" at bounding box center [92, 88] width 158 height 28
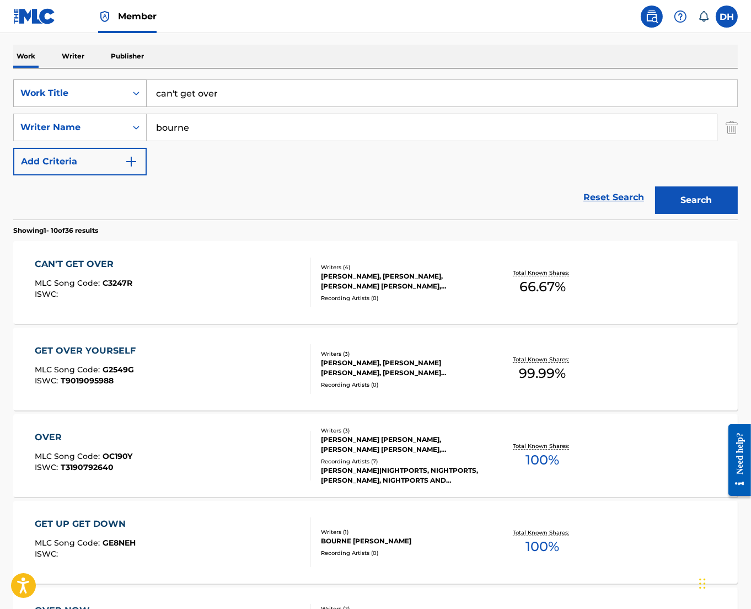
drag, startPoint x: 285, startPoint y: 99, endPoint x: 58, endPoint y: 82, distance: 227.9
click at [58, 82] on div "SearchWithCriteriabf7e8de8-e811-42b3-824b-523110a2013c Work Title can't get over" at bounding box center [375, 93] width 725 height 28
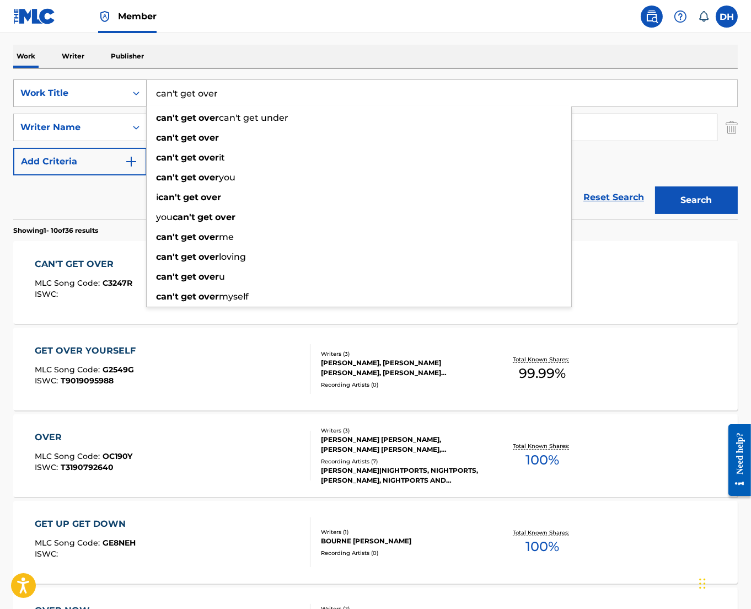
paste input "HIGH-ATUS"
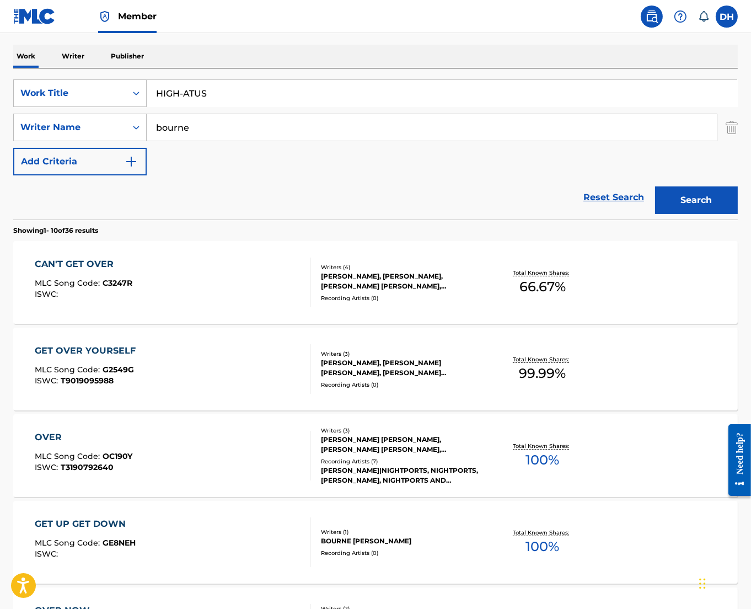
type input "HIGH-ATUS"
click at [218, 65] on div "Work Writer Publisher" at bounding box center [375, 56] width 725 height 23
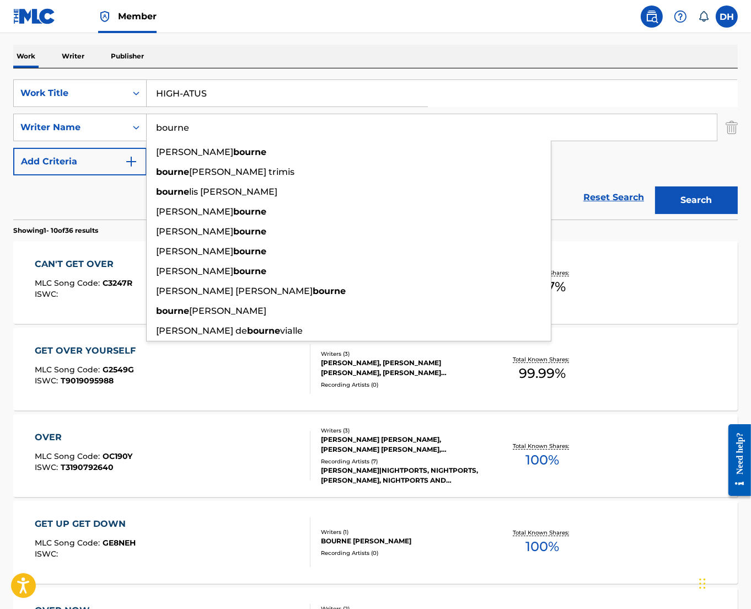
drag, startPoint x: 211, startPoint y: 124, endPoint x: -3, endPoint y: 146, distance: 214.6
click at [0, 146] on html "Accessibility Screen-Reader Guide, Feedback, and Issue Reporting | New window M…" at bounding box center [375, 138] width 751 height 609
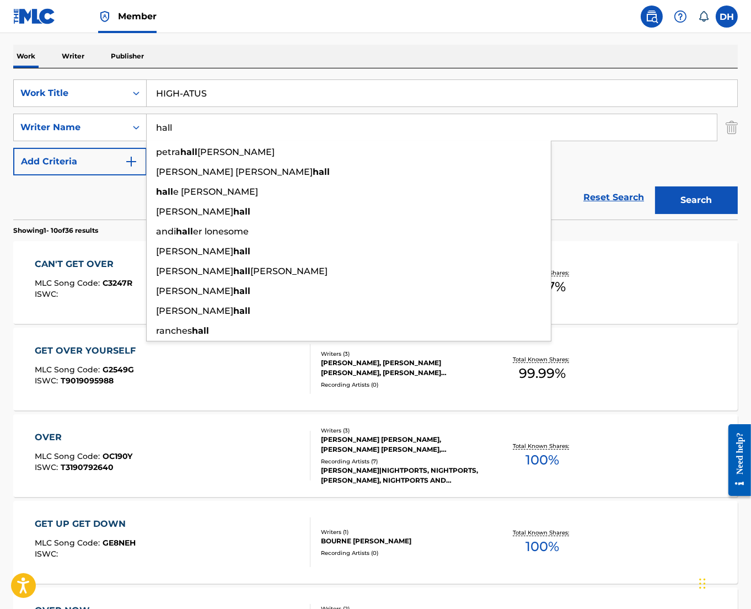
type input "hall"
click at [655, 186] on button "Search" at bounding box center [696, 200] width 83 height 28
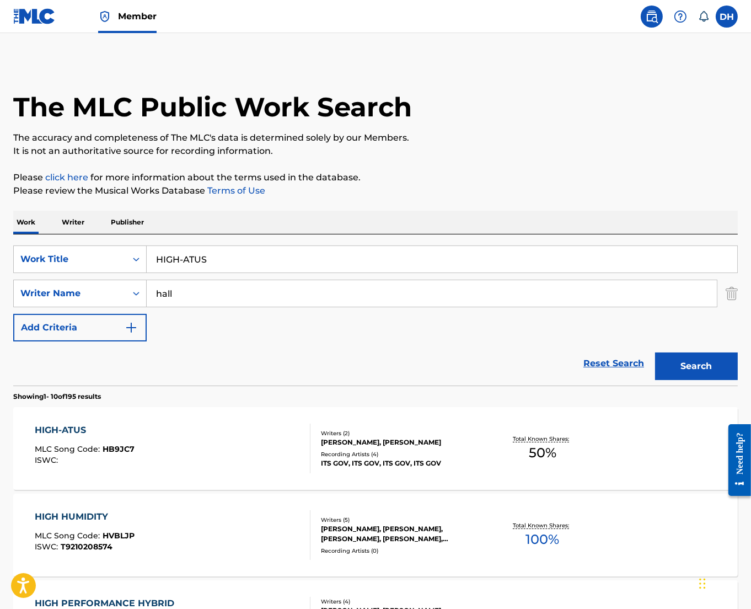
click at [134, 451] on div "HIGH-ATUS MLC Song Code : HB9JC7 ISWC :" at bounding box center [172, 449] width 275 height 50
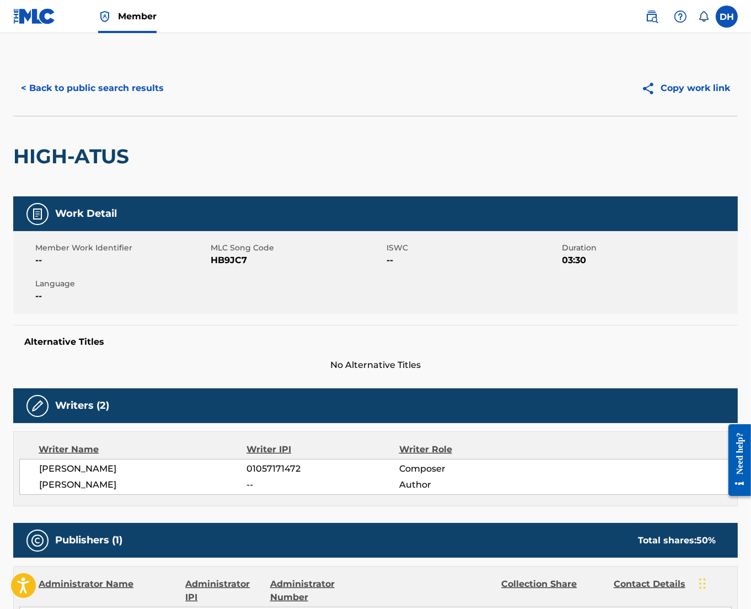
click at [98, 103] on div "< Back to public search results Copy work link" at bounding box center [375, 88] width 725 height 55
click at [84, 84] on button "< Back to public search results" at bounding box center [92, 88] width 158 height 28
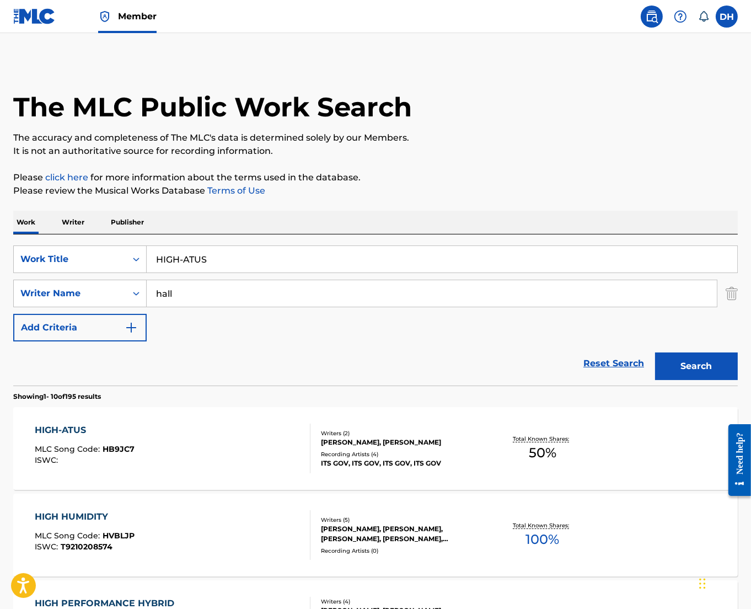
drag, startPoint x: 239, startPoint y: 256, endPoint x: 0, endPoint y: 216, distance: 242.6
click at [0, 216] on html "Accessibility Screen-Reader Guide, Feedback, and Issue Reporting | New window M…" at bounding box center [375, 304] width 751 height 609
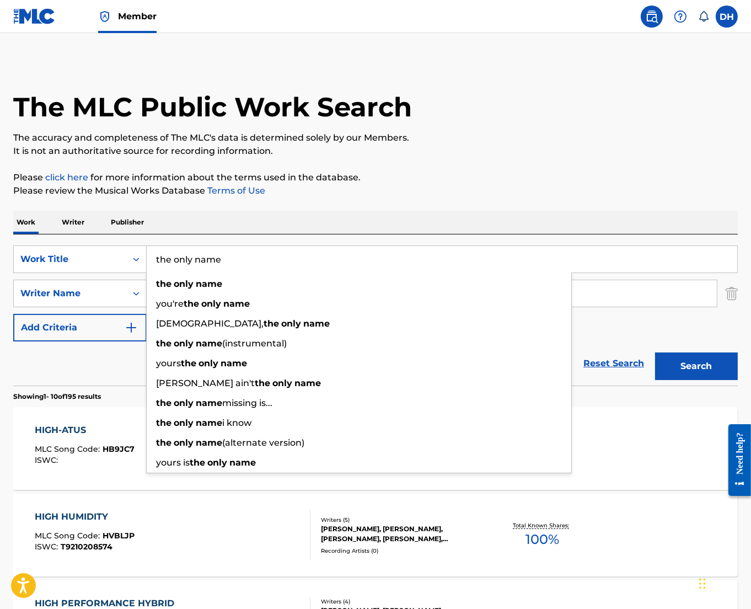
click at [655, 352] on button "Search" at bounding box center [696, 366] width 83 height 28
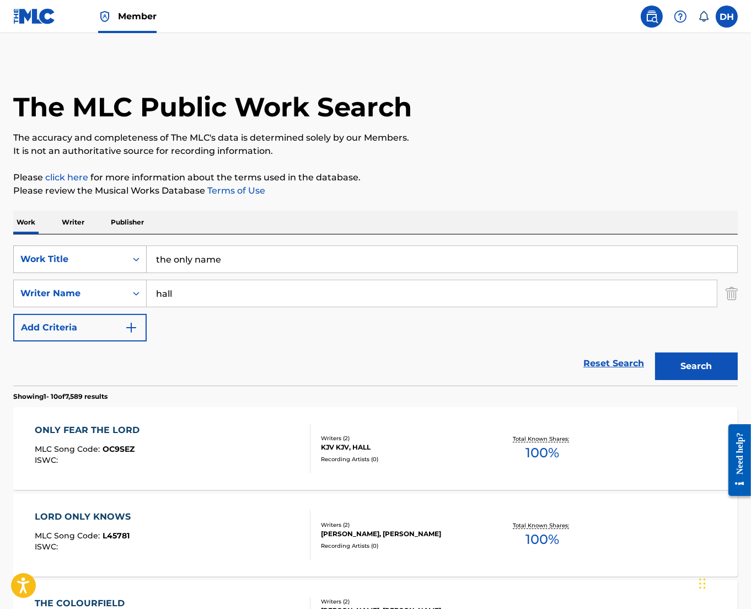
drag, startPoint x: 176, startPoint y: 255, endPoint x: 100, endPoint y: 253, distance: 76.1
click at [100, 253] on div "SearchWithCriteriabf7e8de8-e811-42b3-824b-523110a2013c Work Title the only name" at bounding box center [375, 259] width 725 height 28
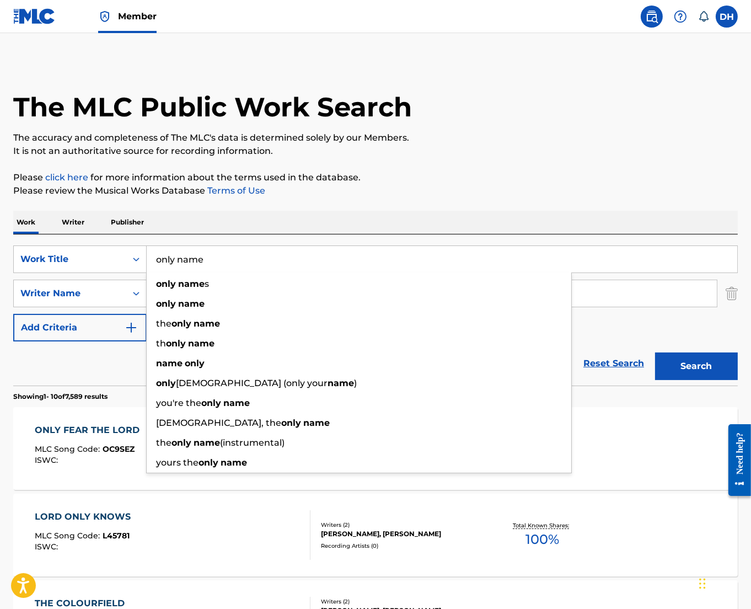
type input "only name"
click at [161, 224] on div "Work Writer Publisher" at bounding box center [375, 222] width 725 height 23
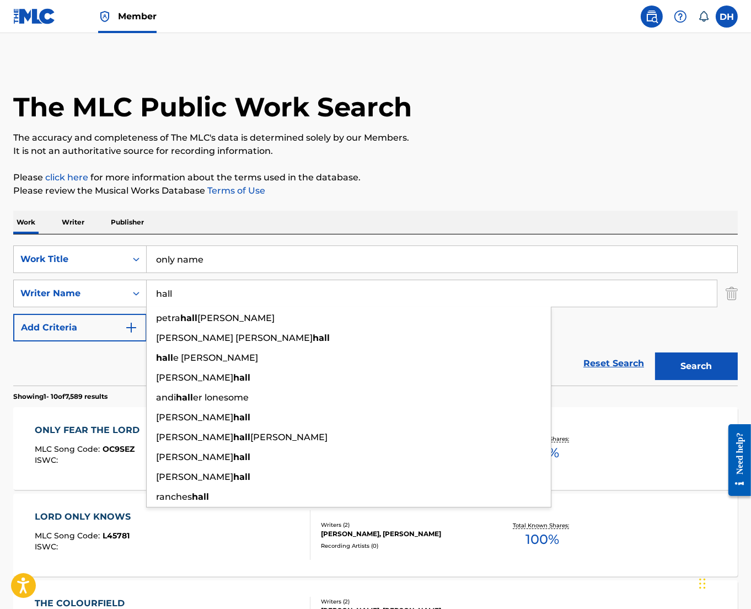
drag, startPoint x: 96, startPoint y: 288, endPoint x: 38, endPoint y: 277, distance: 59.4
click at [38, 277] on div "SearchWithCriteriabf7e8de8-e811-42b3-824b-523110a2013c Work Title only name Sea…" at bounding box center [375, 293] width 725 height 96
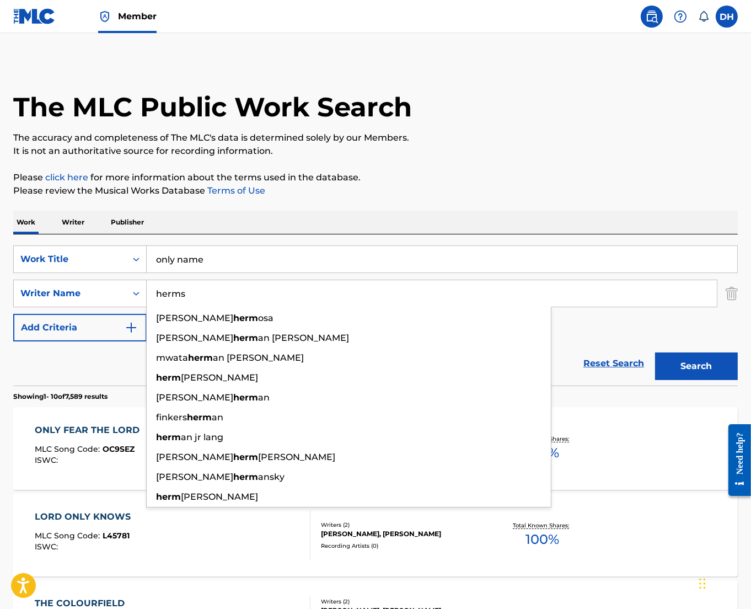
type input "herms"
click at [655, 352] on button "Search" at bounding box center [696, 366] width 83 height 28
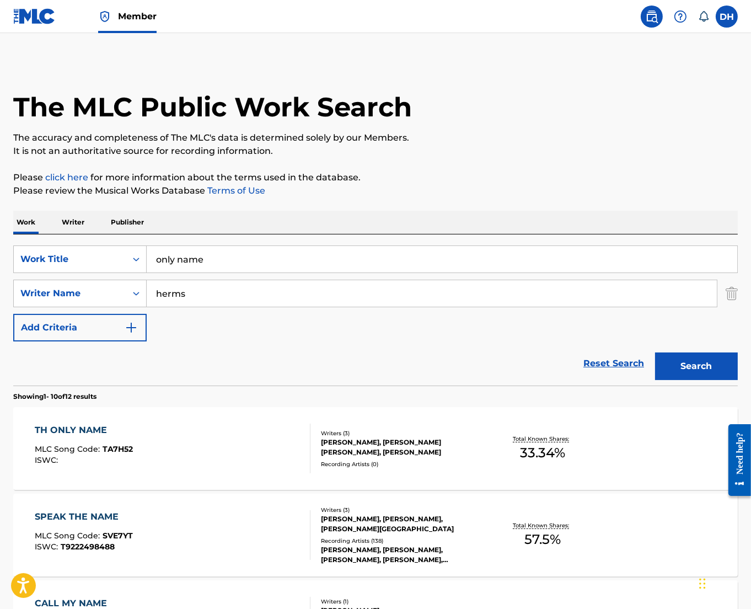
click at [249, 444] on div "TH ONLY NAME MLC Song Code : TA7H52 ISWC :" at bounding box center [172, 449] width 275 height 50
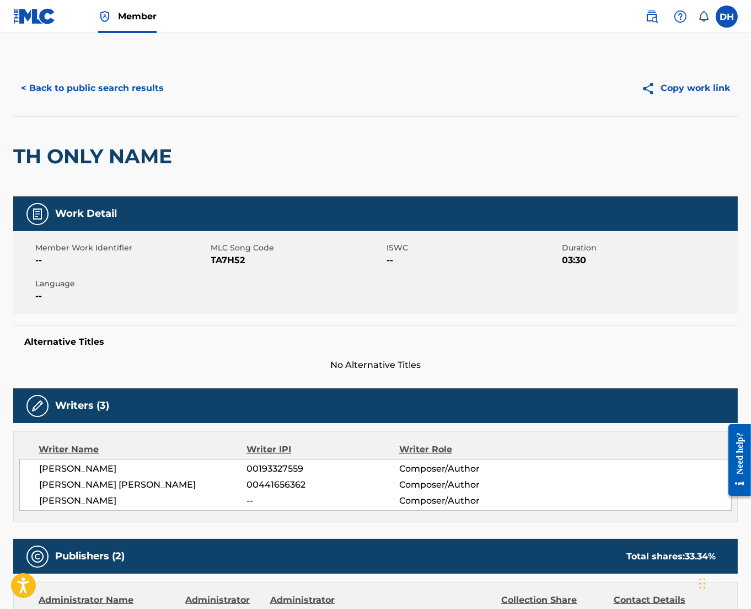
click at [139, 93] on button "< Back to public search results" at bounding box center [92, 88] width 158 height 28
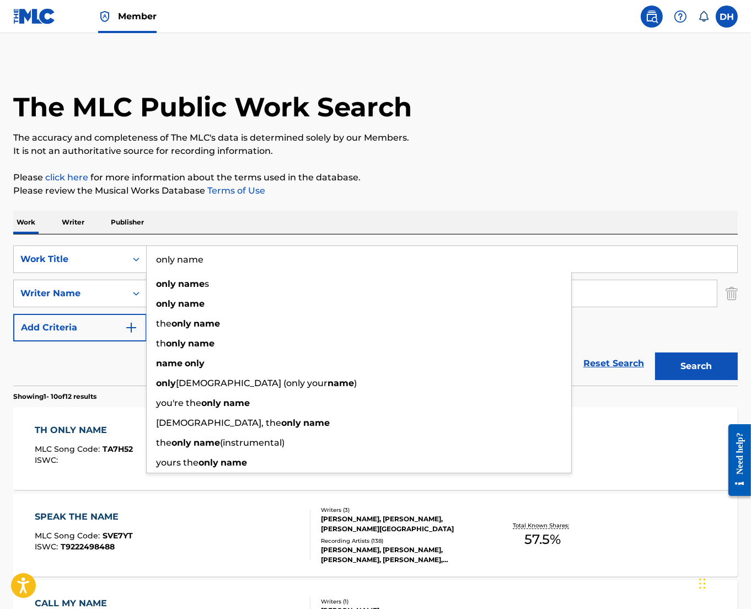
drag, startPoint x: 274, startPoint y: 258, endPoint x: 115, endPoint y: 278, distance: 160.1
click at [115, 278] on div "SearchWithCriteriabf7e8de8-e811-42b3-824b-523110a2013c Work Title only name onl…" at bounding box center [375, 293] width 725 height 96
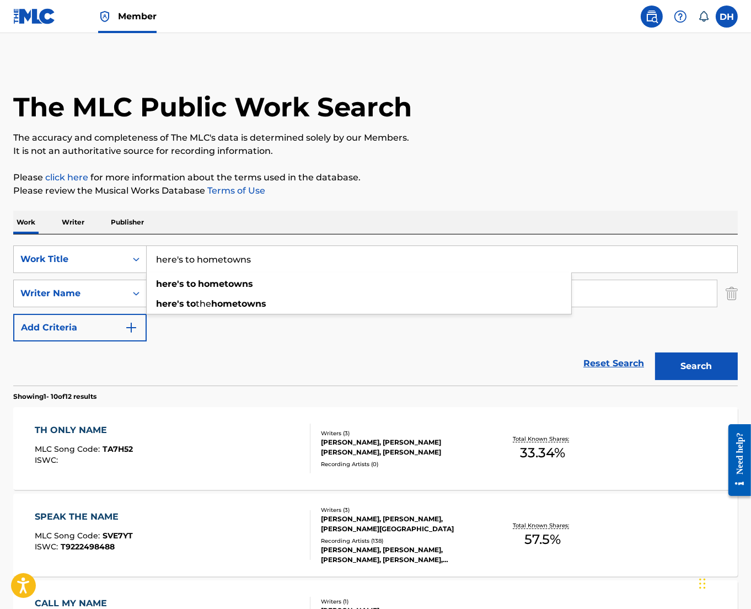
type input "here's to hometowns"
click at [230, 211] on div "Work Writer Publisher" at bounding box center [375, 222] width 725 height 23
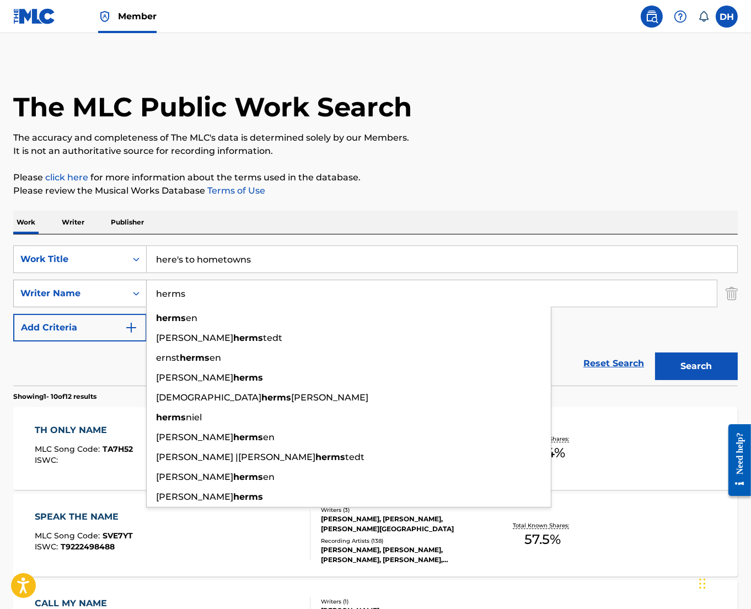
drag, startPoint x: 215, startPoint y: 297, endPoint x: 82, endPoint y: 297, distance: 132.9
click at [82, 297] on div "SearchWithCriteriaf9ee6f81-3562-4c22-a2f7-ae441196e85f Writer Name herms herms …" at bounding box center [375, 294] width 725 height 28
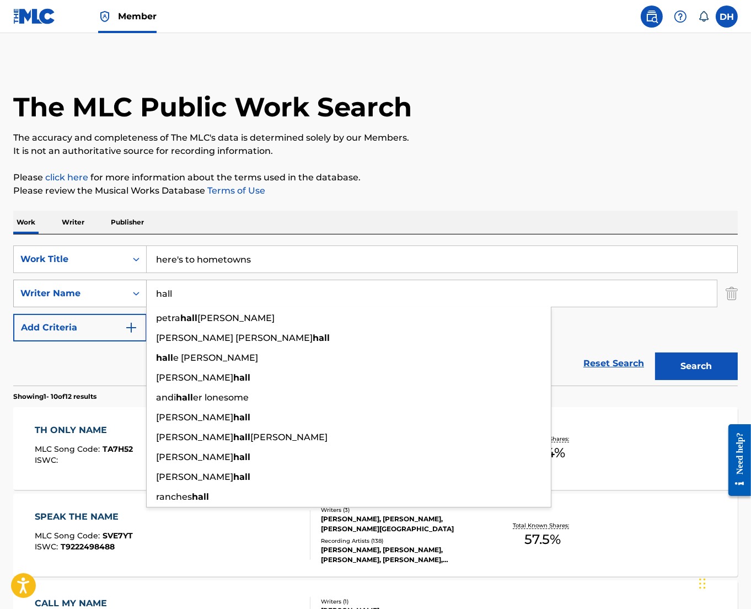
type input "hall"
click at [655, 352] on button "Search" at bounding box center [696, 366] width 83 height 28
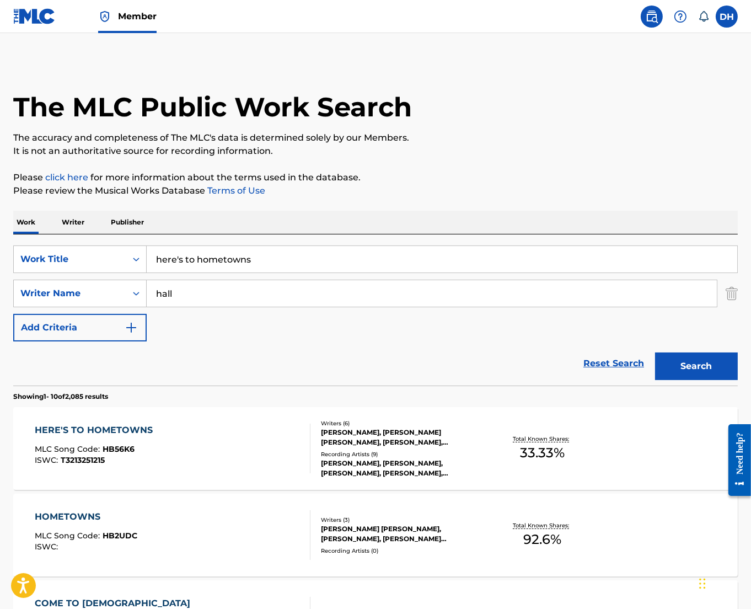
click at [202, 444] on div "HERE'S TO HOMETOWNS MLC Song Code : HB56K6 ISWC : T3213251215" at bounding box center [172, 449] width 275 height 50
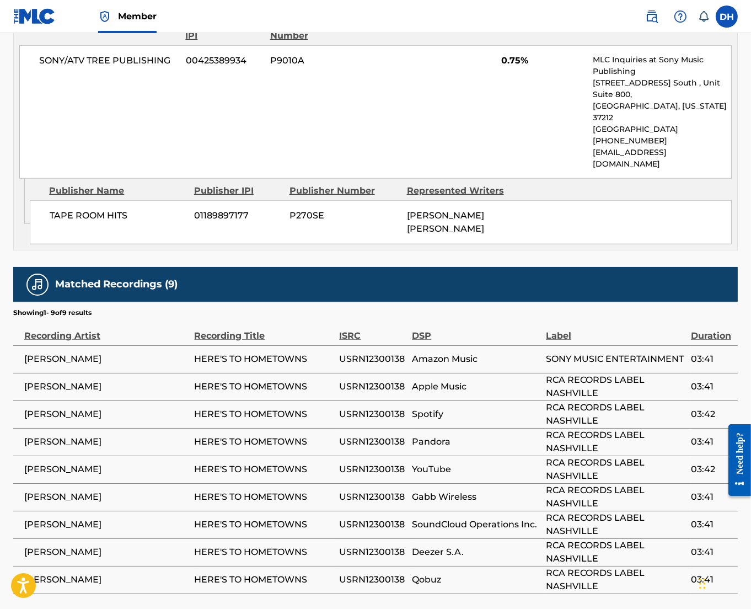
scroll to position [1227, 0]
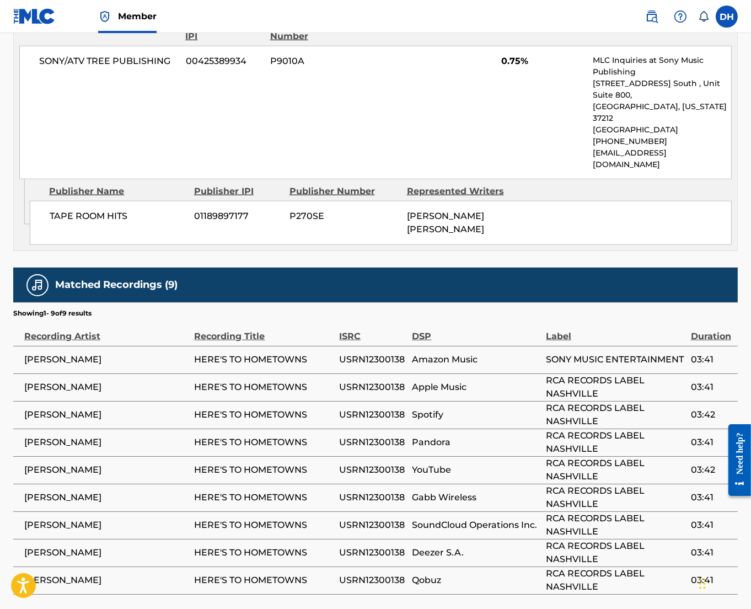
click at [202, 484] on td "HERE'S TO HOMETOWNS" at bounding box center [267, 498] width 145 height 28
drag, startPoint x: 332, startPoint y: 345, endPoint x: 404, endPoint y: 339, distance: 71.9
click at [404, 373] on tr "NATE SMITH HERE'S TO HOMETOWNS USRN12300138 Apple Music RCA RECORDS LABEL NASHV…" at bounding box center [375, 387] width 725 height 28
copy tr "USRN12300138"
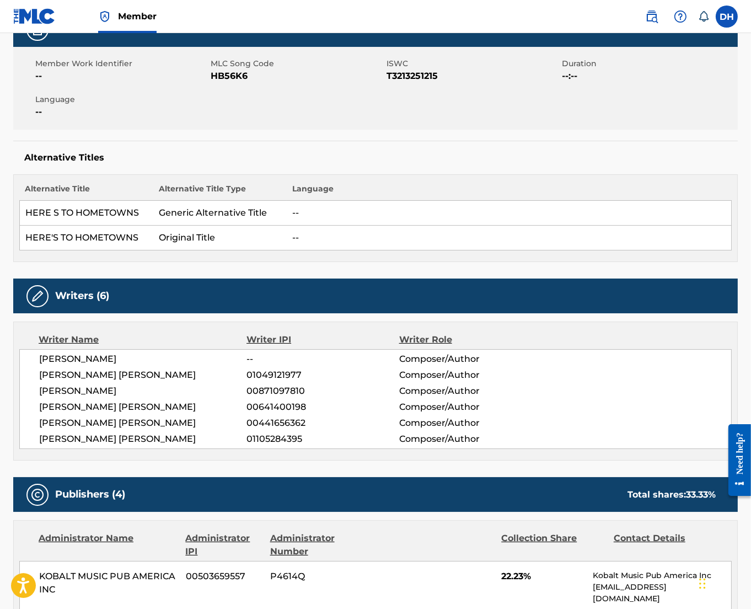
scroll to position [0, 0]
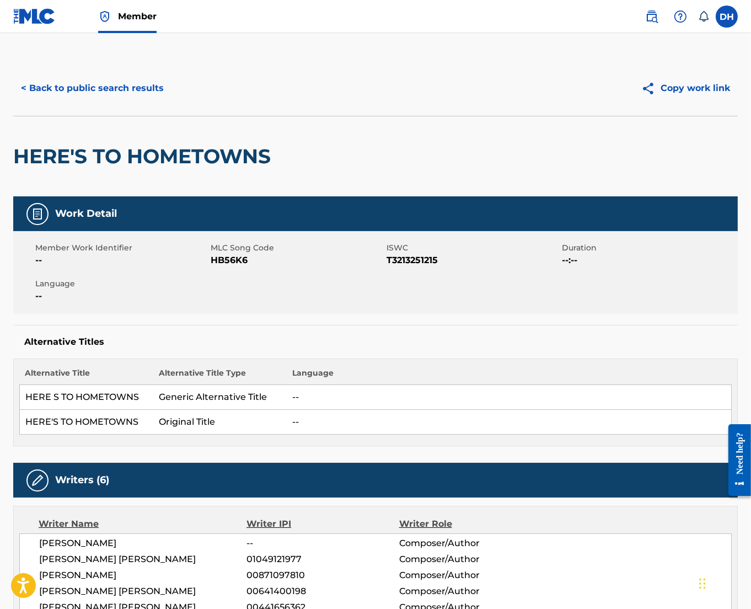
click at [117, 99] on button "< Back to public search results" at bounding box center [92, 88] width 158 height 28
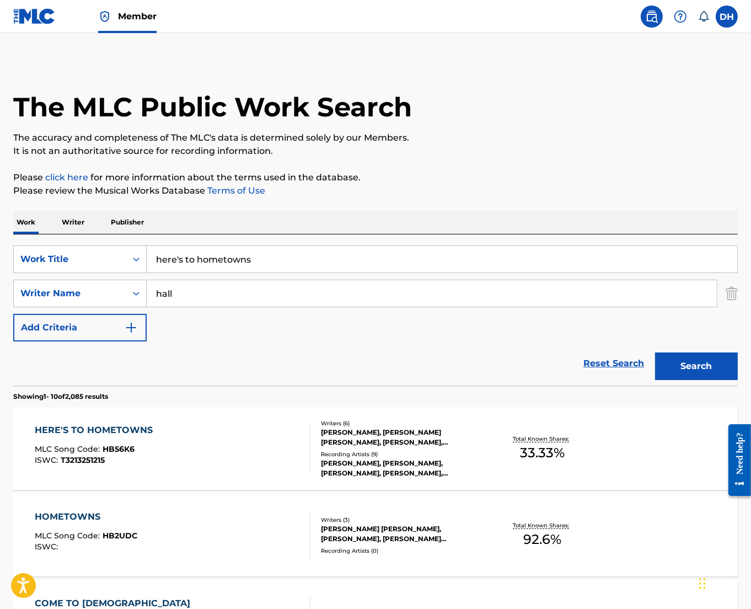
drag, startPoint x: 55, startPoint y: 279, endPoint x: 47, endPoint y: 277, distance: 7.8
click at [47, 277] on div "SearchWithCriteriabf7e8de8-e811-42b3-824b-523110a2013c Work Title here's to hom…" at bounding box center [375, 293] width 725 height 96
type input "only a god like you"
click at [655, 352] on button "Search" at bounding box center [696, 366] width 83 height 28
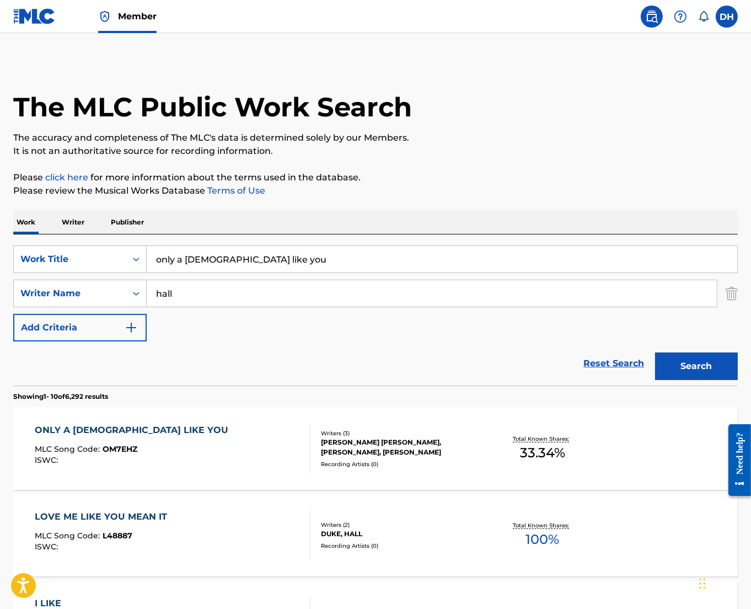
click at [175, 449] on div "ONLY A GOD LIKE YOU MLC Song Code : OM7EHZ ISWC :" at bounding box center [172, 449] width 275 height 50
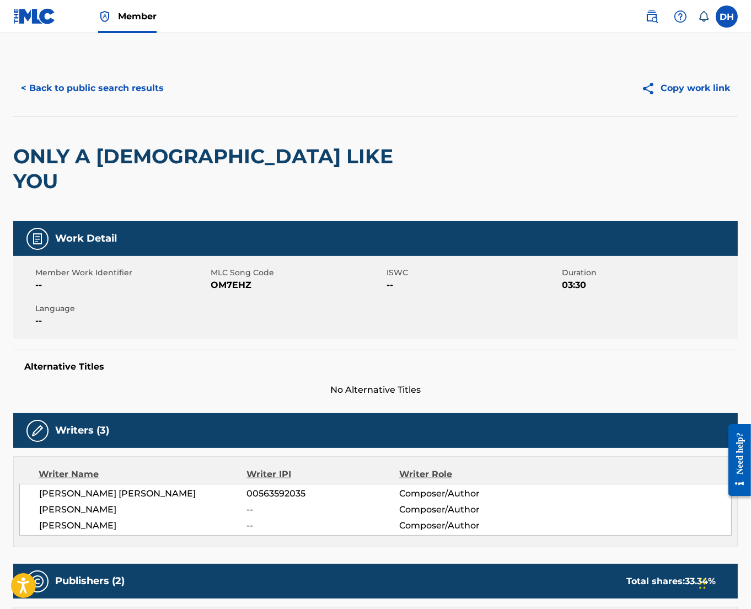
click at [99, 84] on button "< Back to public search results" at bounding box center [92, 88] width 158 height 28
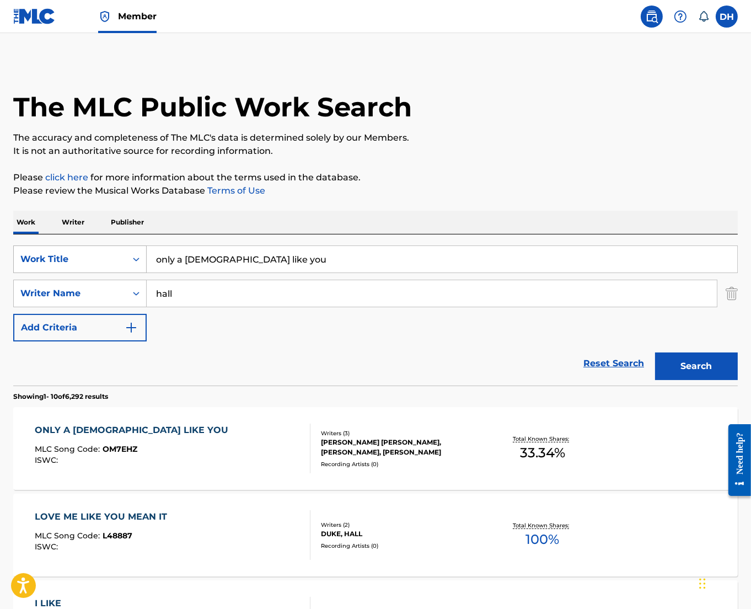
click at [69, 255] on div "Work Title" at bounding box center [69, 259] width 99 height 13
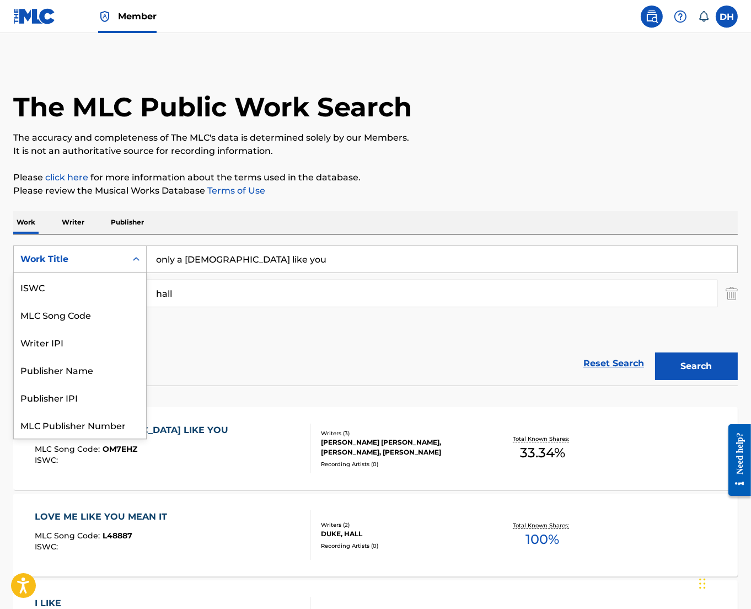
scroll to position [28, 0]
click at [68, 274] on div "MLC Song Code" at bounding box center [80, 287] width 132 height 28
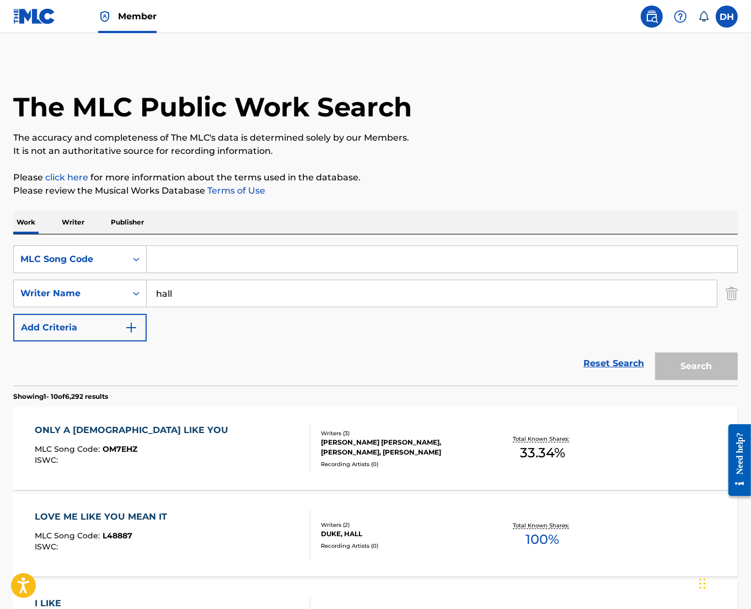
click at [201, 239] on div "SearchWithCriteria41c9fd92-9fb4-4798-8575-8edf7a36f817 MLC Song Code SearchWith…" at bounding box center [375, 309] width 725 height 151
click at [180, 250] on input "Search Form" at bounding box center [442, 259] width 591 height 26
paste input "AA4WVO"
type input "AA4WVO"
click at [732, 291] on img "Search Form" at bounding box center [732, 294] width 12 height 28
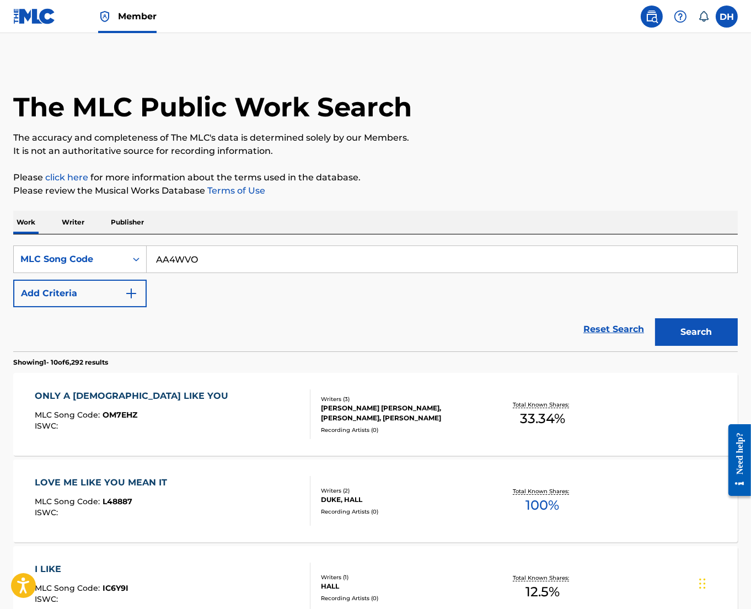
click at [681, 340] on button "Search" at bounding box center [696, 332] width 83 height 28
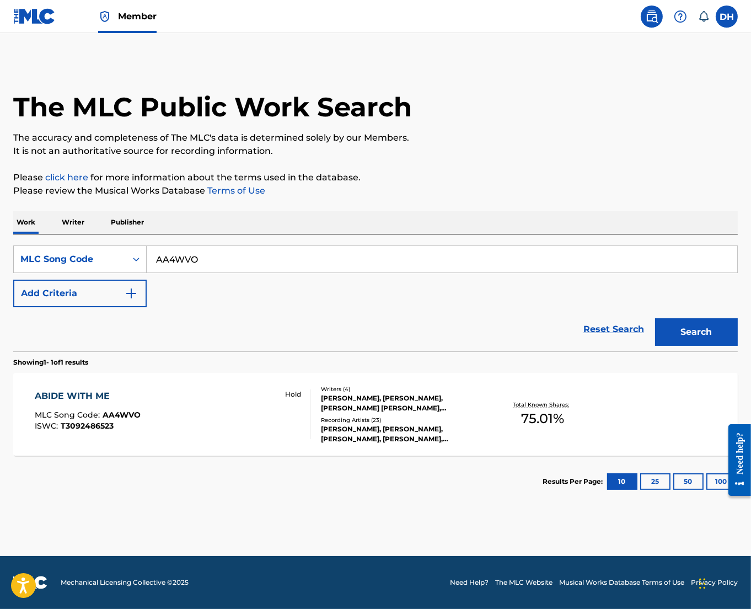
click at [219, 415] on div "ABIDE WITH ME MLC Song Code : AA4WVO ISWC : T3092486523 Hold" at bounding box center [172, 414] width 275 height 50
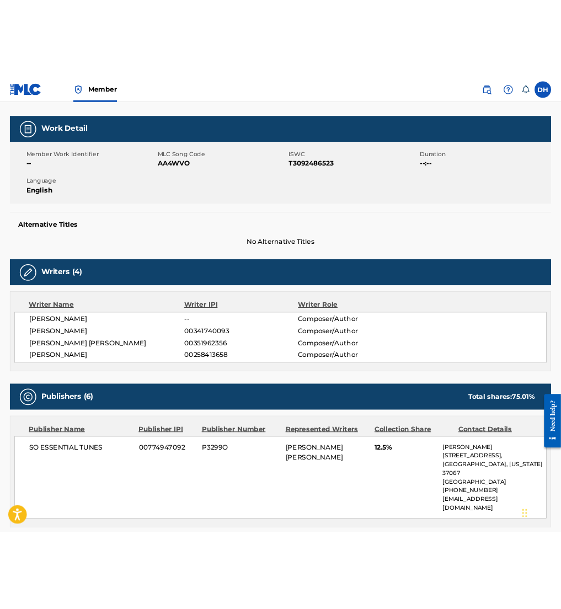
scroll to position [146, 0]
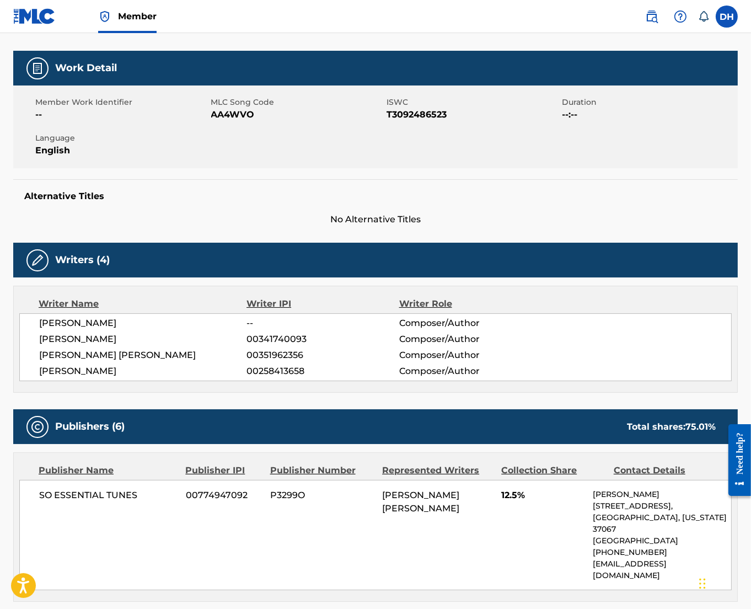
click at [463, 34] on div "ABIDE WITH ME Hold" at bounding box center [375, 10] width 725 height 81
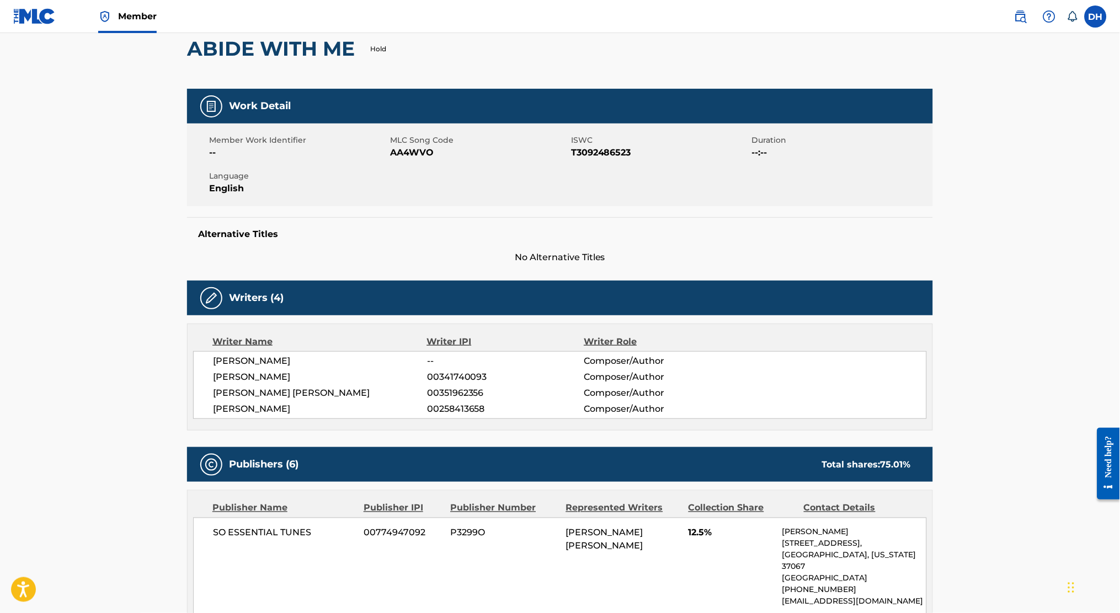
scroll to position [94, 0]
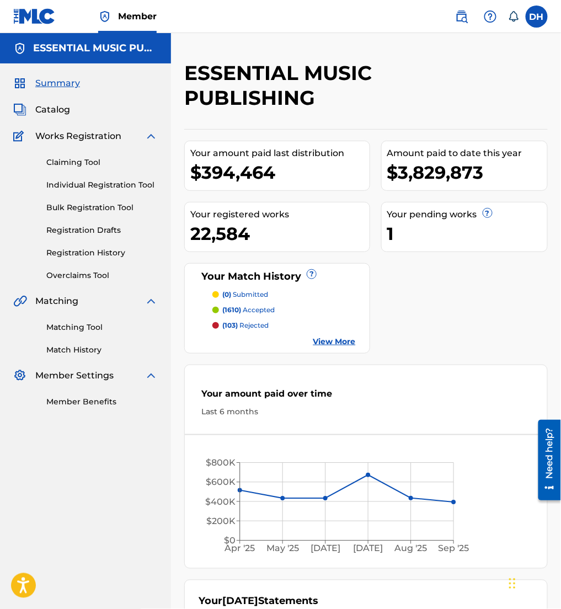
click at [468, 14] on img at bounding box center [461, 16] width 13 height 13
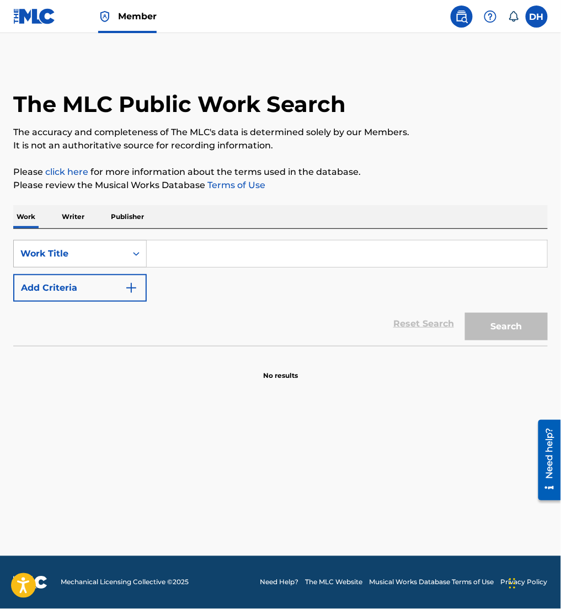
click at [41, 260] on div "Work Title" at bounding box center [69, 253] width 99 height 13
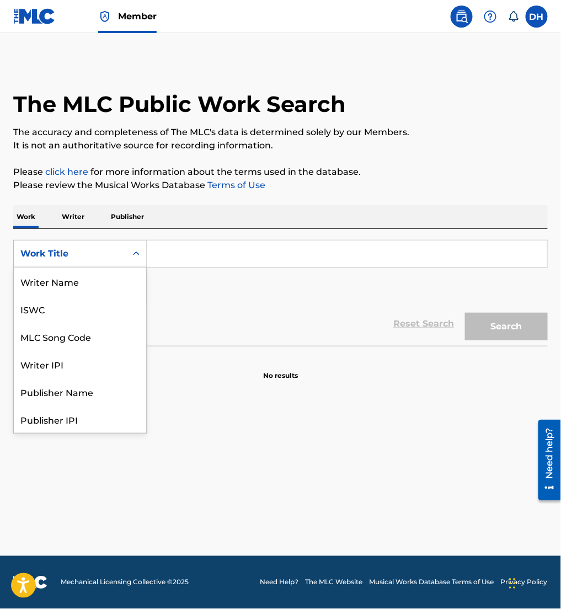
scroll to position [55, 0]
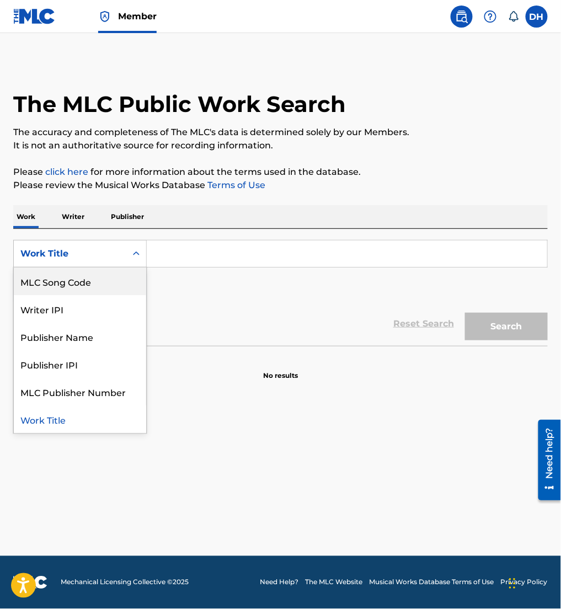
click at [56, 280] on div "MLC Song Code" at bounding box center [80, 281] width 132 height 28
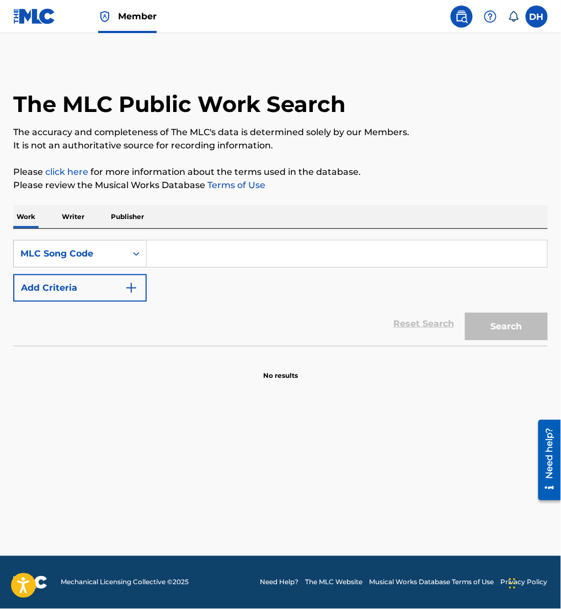
click at [175, 265] on input "Search Form" at bounding box center [347, 253] width 400 height 26
paste input "AV7S1N"
type input "AV7S1N"
click at [465, 313] on button "Search" at bounding box center [506, 327] width 83 height 28
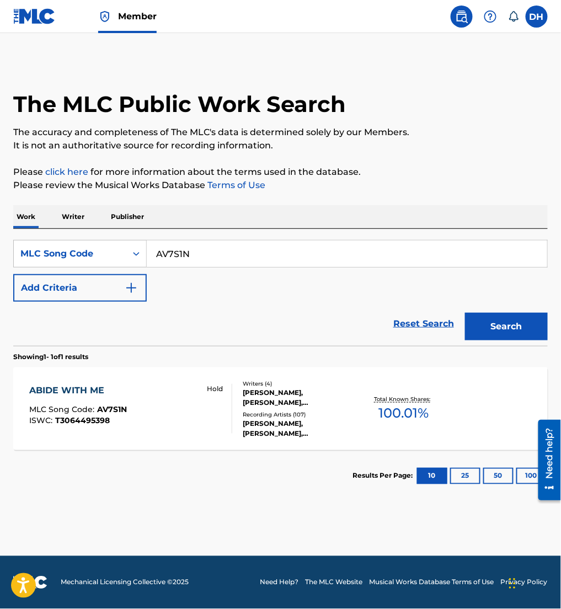
click at [169, 423] on div "ABIDE WITH ME MLC Song Code : AV7S1N ISWC : T3064495398 Hold" at bounding box center [130, 409] width 203 height 50
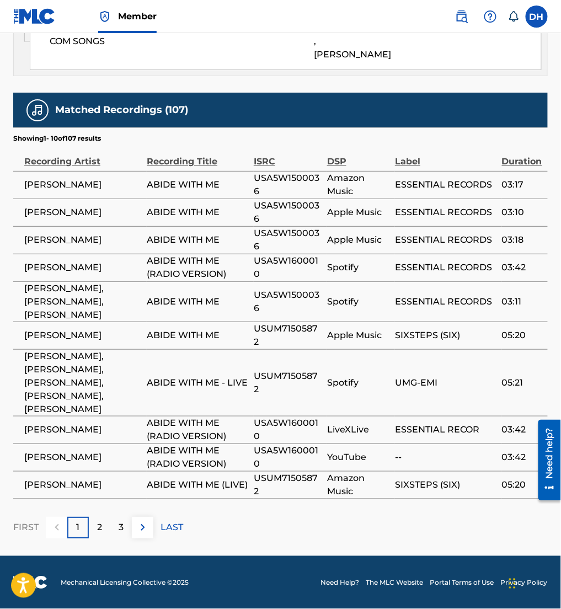
scroll to position [2521, 0]
click at [143, 527] on img at bounding box center [142, 527] width 13 height 13
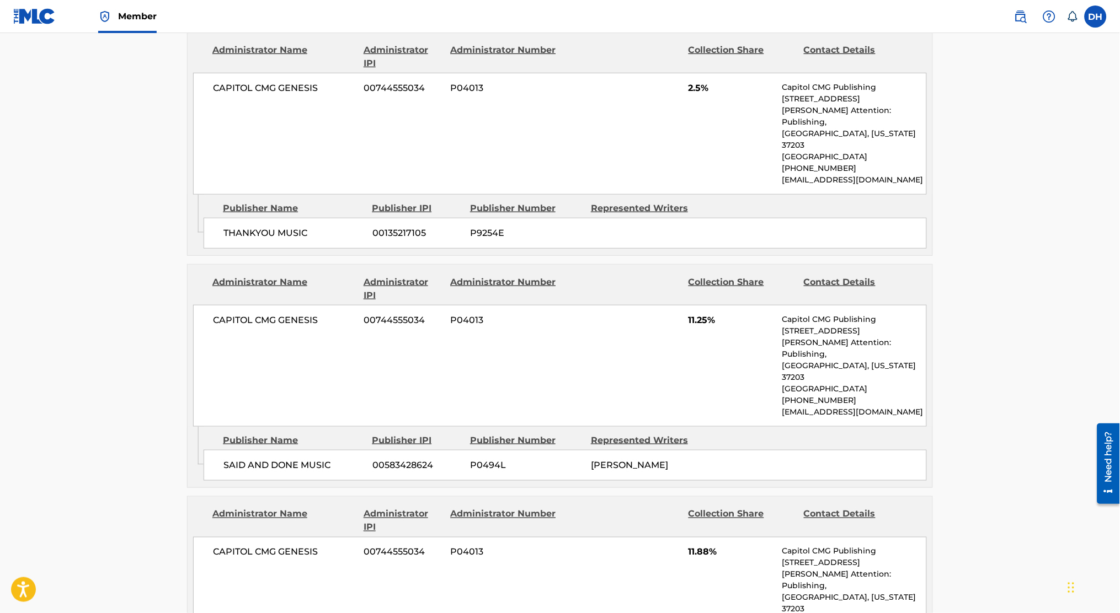
scroll to position [1303, 0]
